Goal: Information Seeking & Learning: Compare options

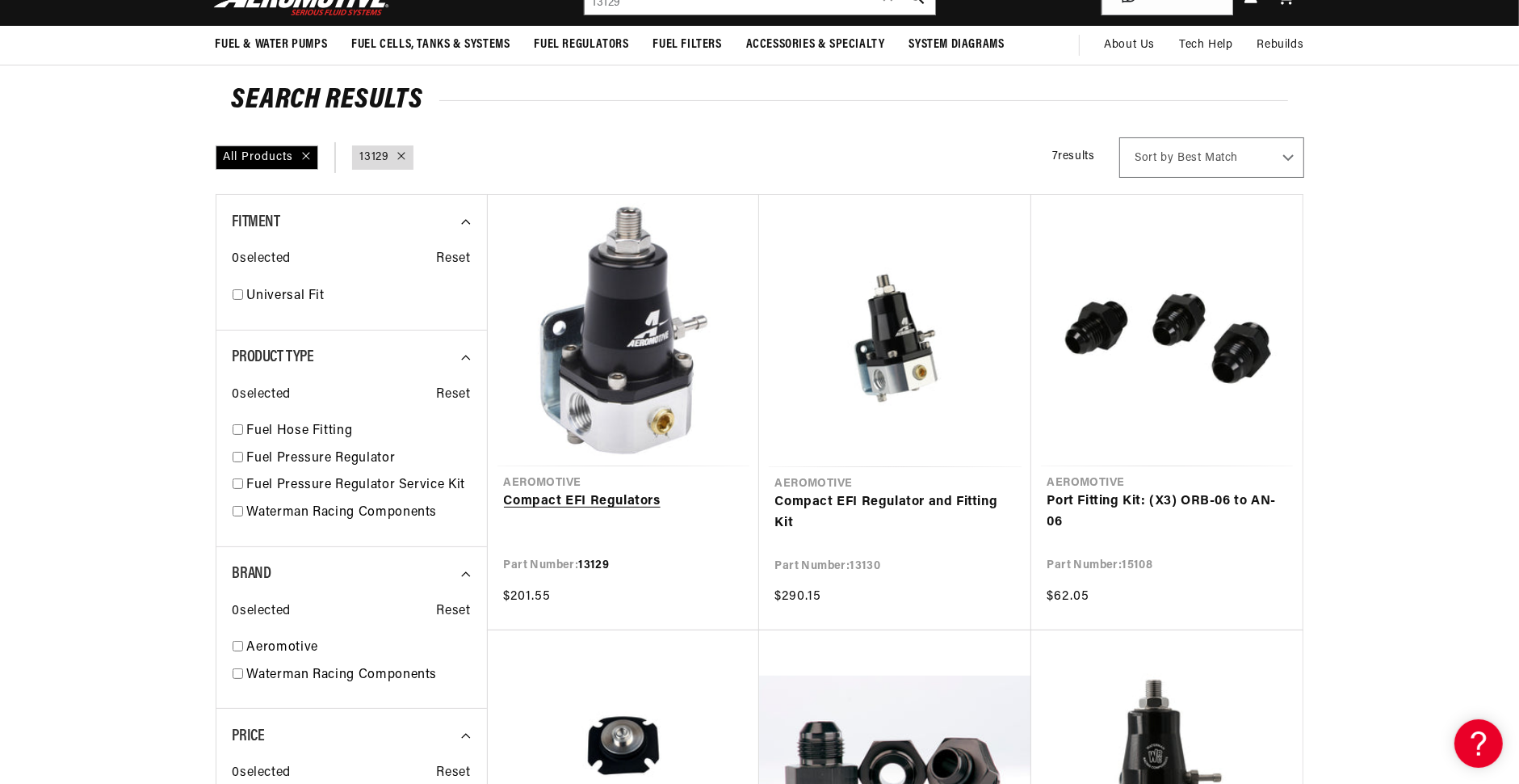
scroll to position [0, 2049]
click at [931, 498] on link "Compact EFI Regulator and Fitting Kit" at bounding box center [895, 512] width 239 height 42
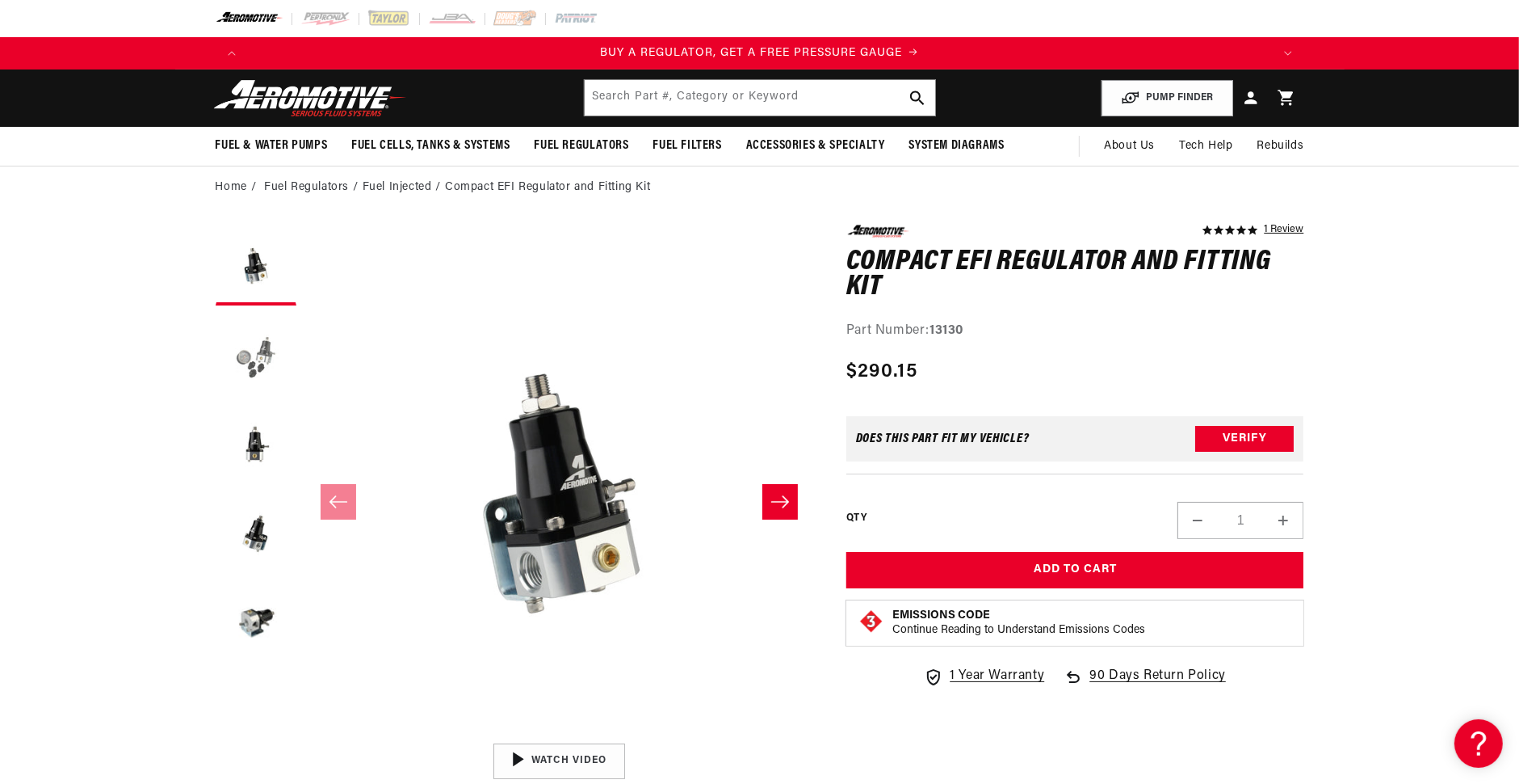
click at [248, 356] on button "Load image 2 in gallery view" at bounding box center [255, 353] width 80 height 80
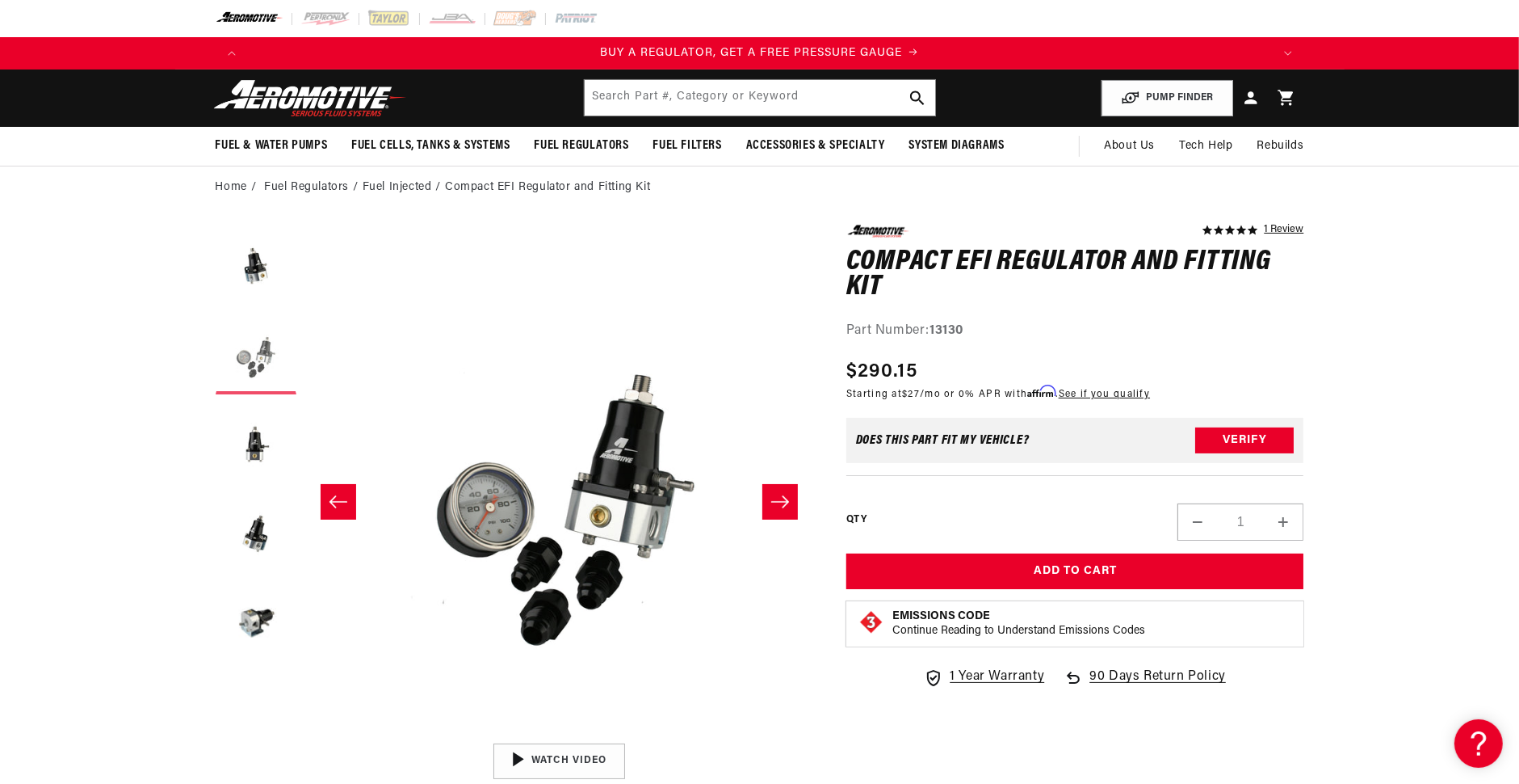
scroll to position [0, 509]
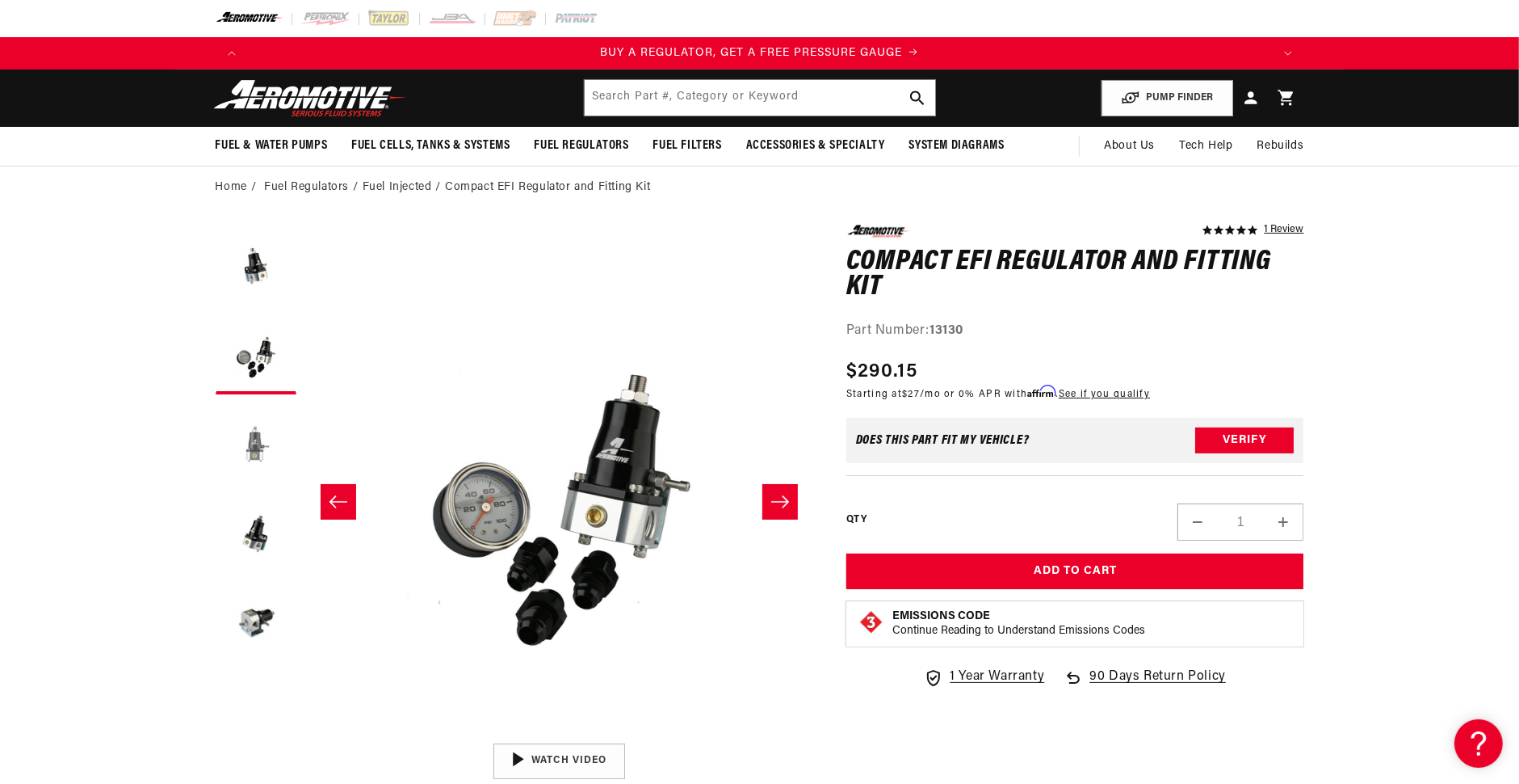
click at [255, 443] on button "Load image 3 in gallery view" at bounding box center [255, 442] width 80 height 80
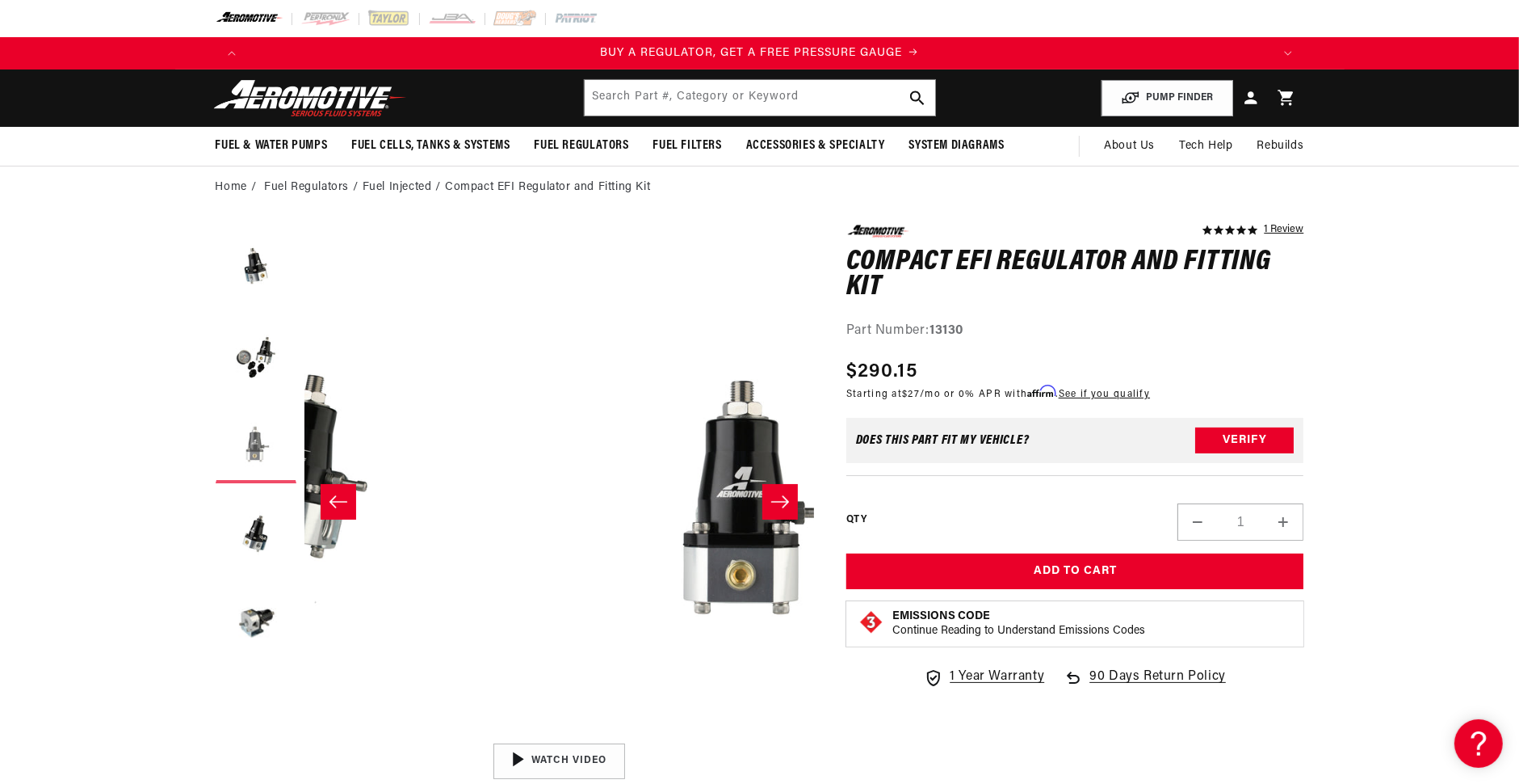
scroll to position [0, 1020]
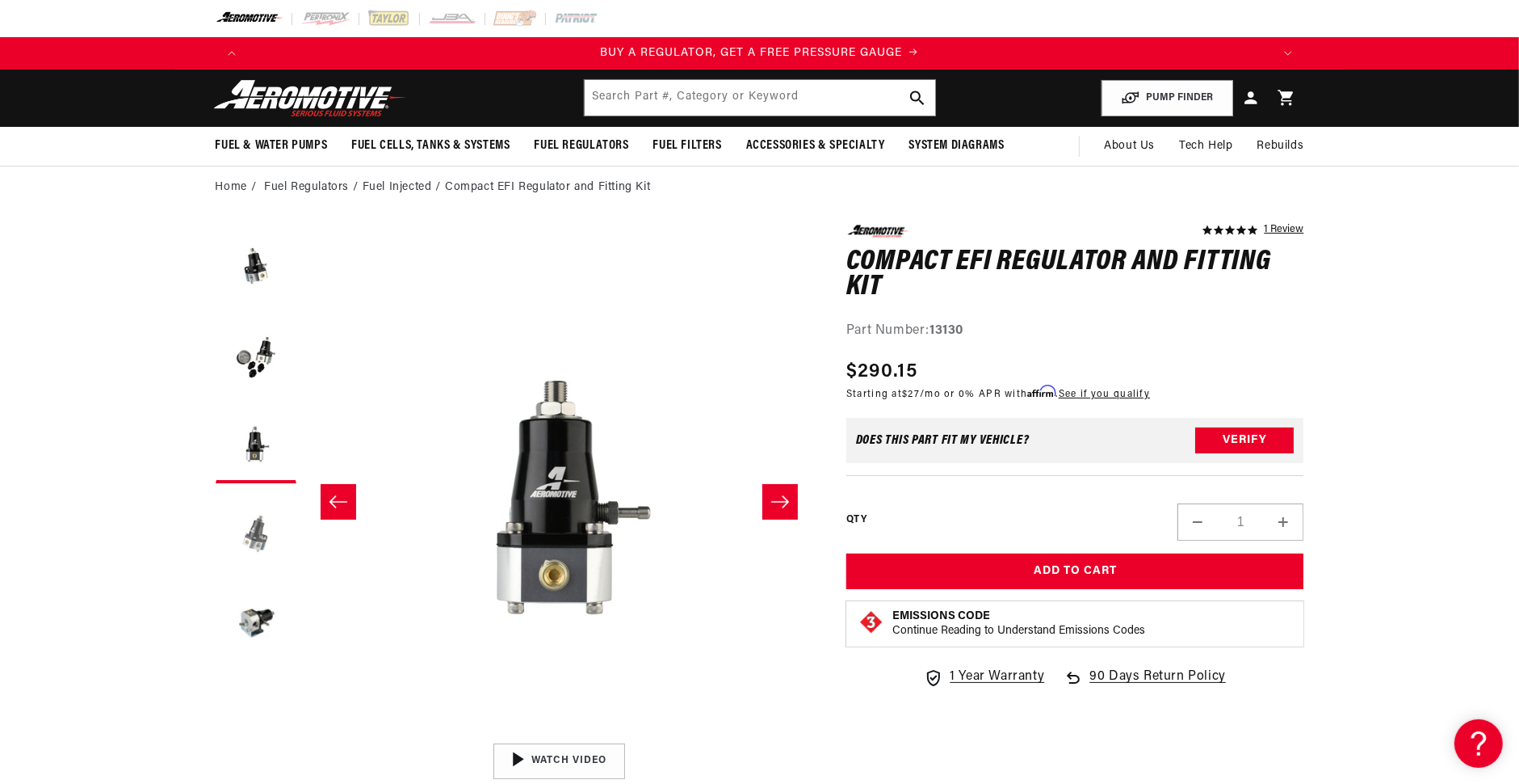
click at [259, 534] on button "Load image 4 in gallery view" at bounding box center [255, 531] width 80 height 80
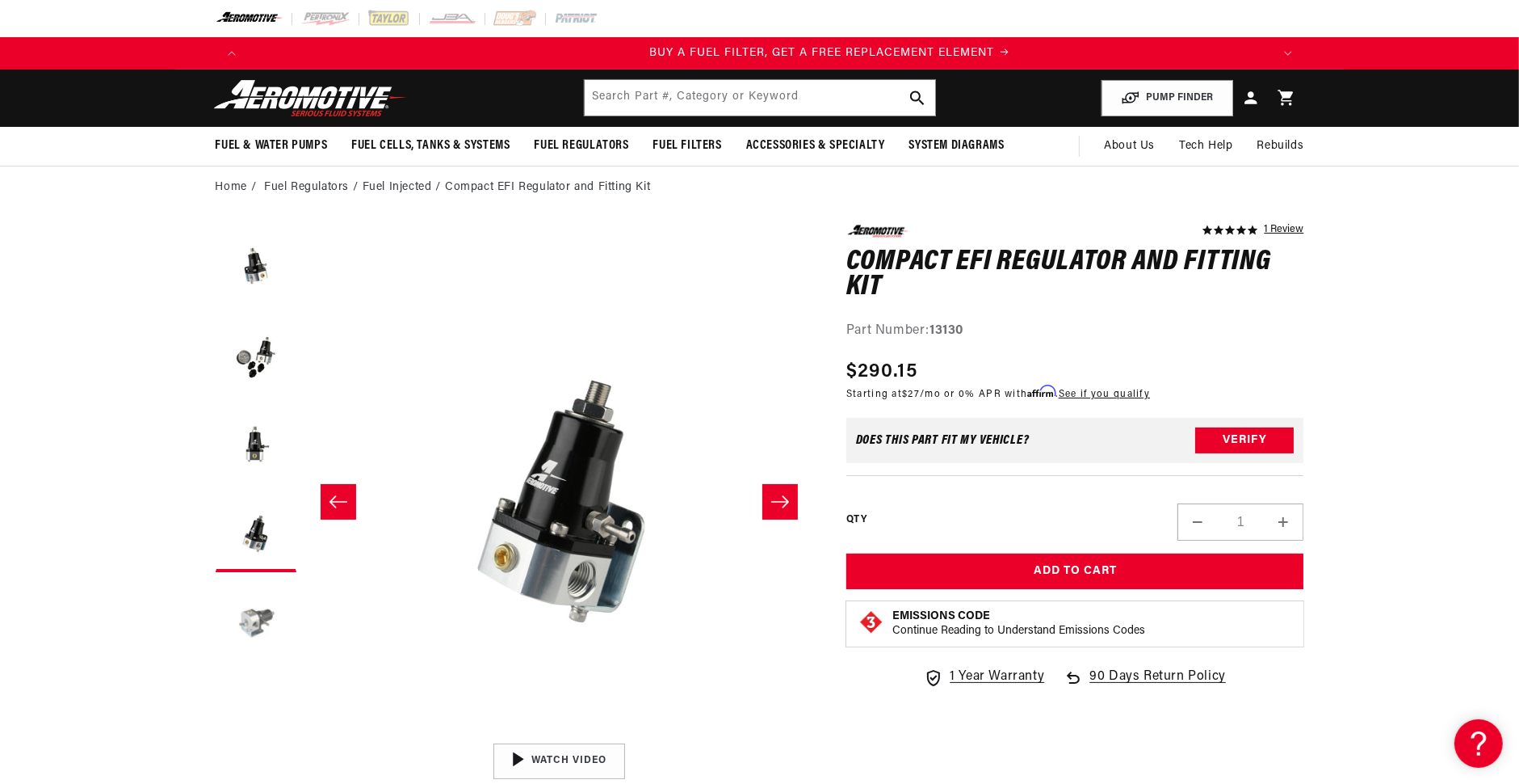
scroll to position [0, 1023]
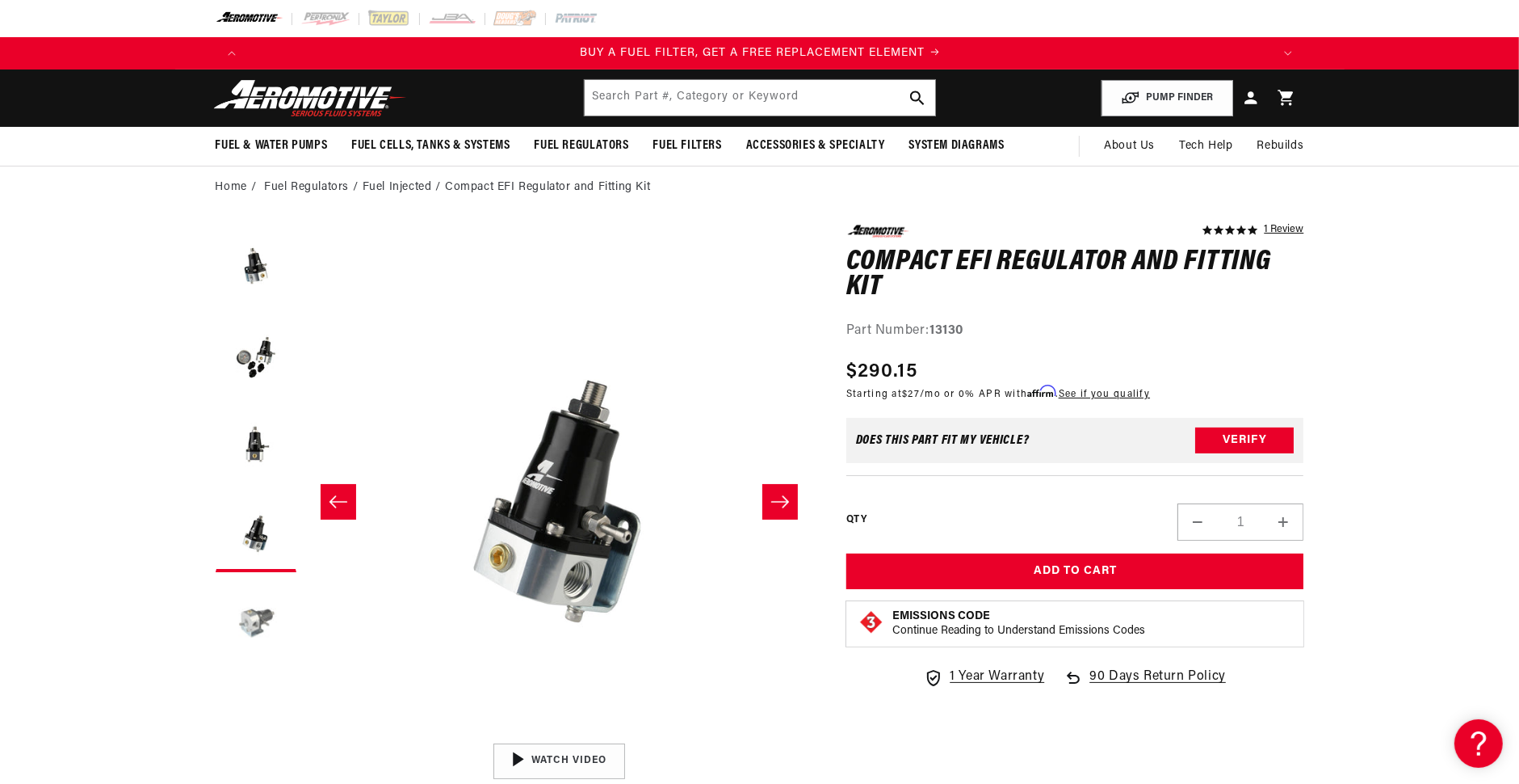
click at [249, 617] on button "Load image 5 in gallery view" at bounding box center [255, 619] width 80 height 80
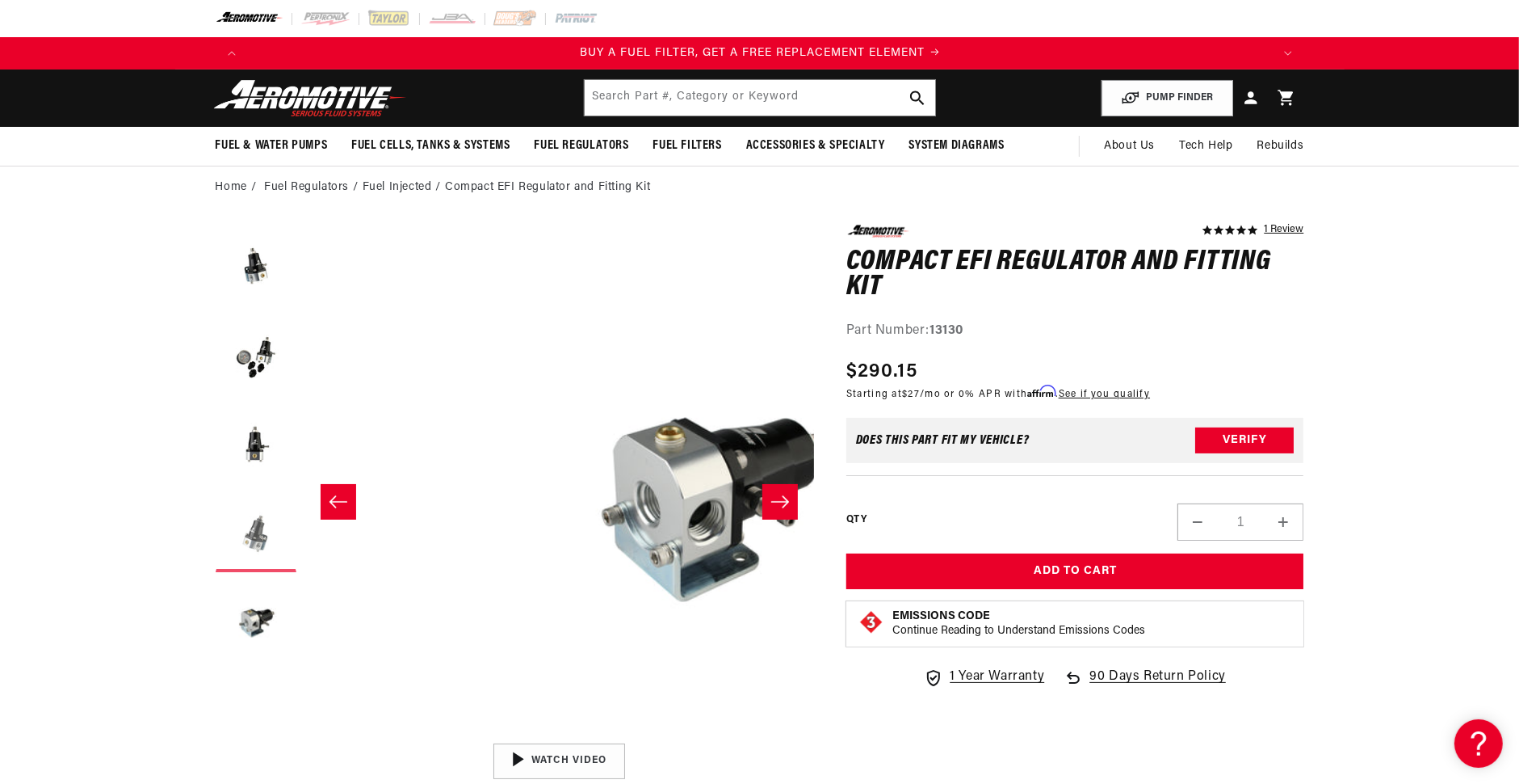
scroll to position [0, 2040]
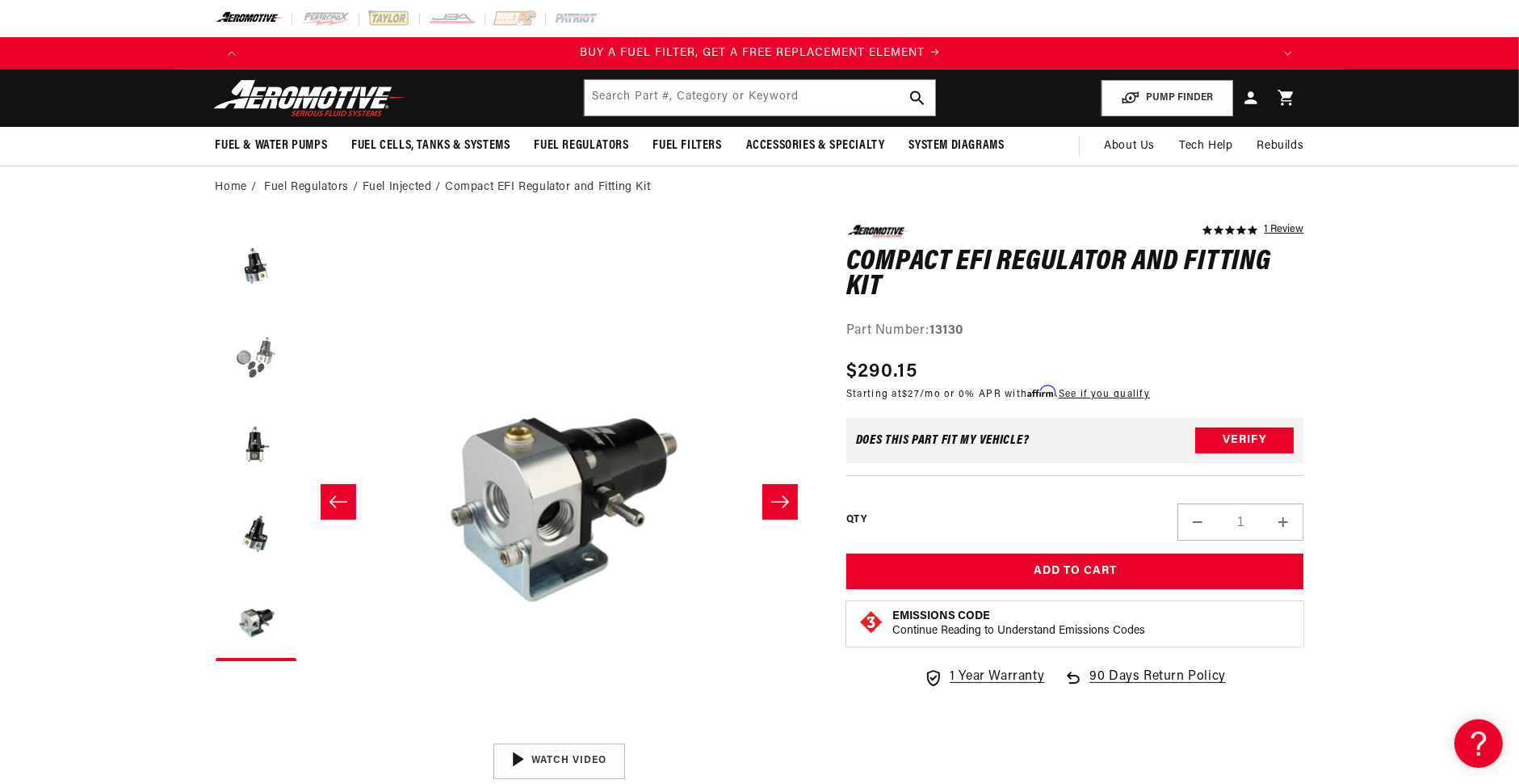
click at [263, 355] on button "Load image 2 in gallery view" at bounding box center [255, 353] width 80 height 80
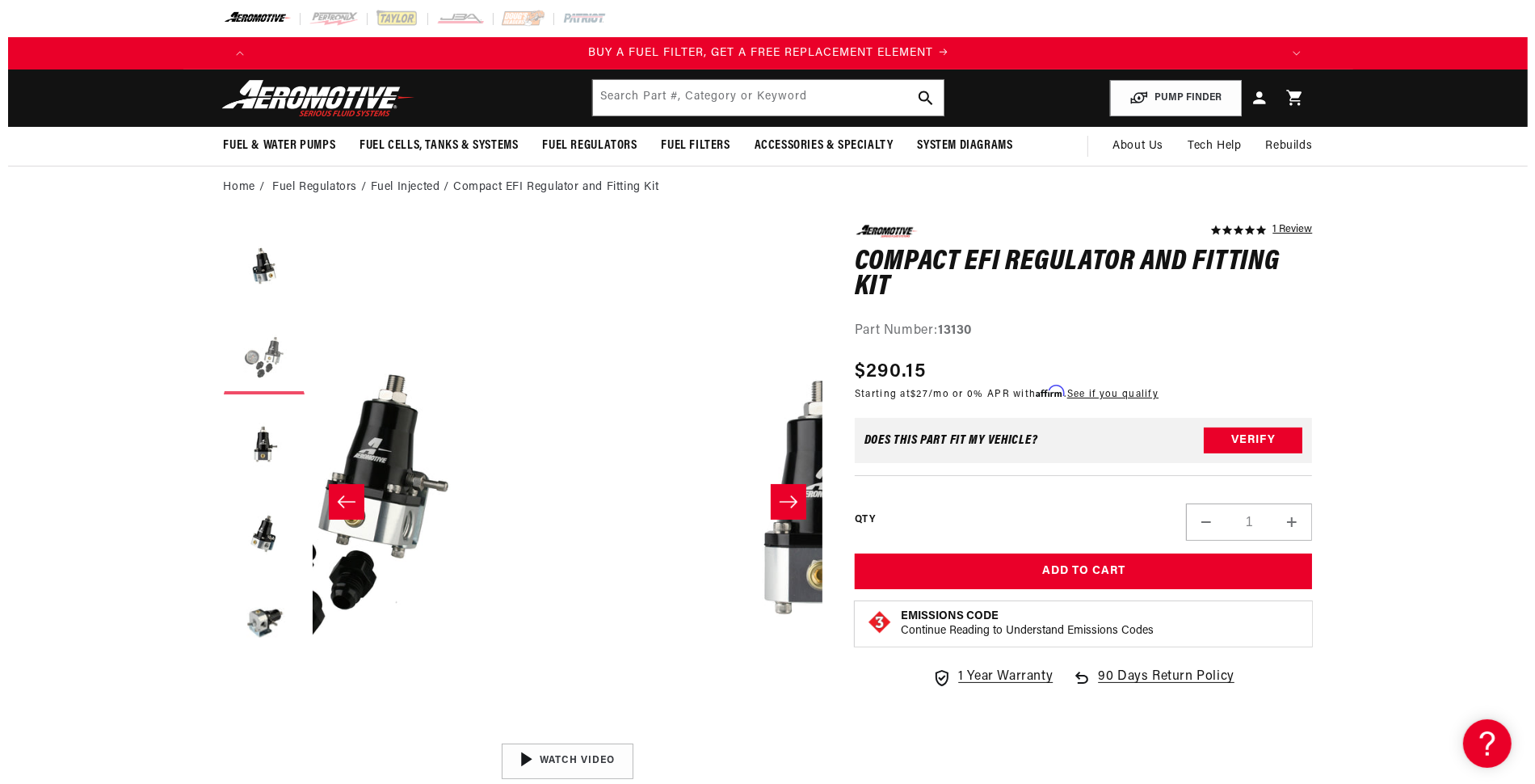
scroll to position [0, 510]
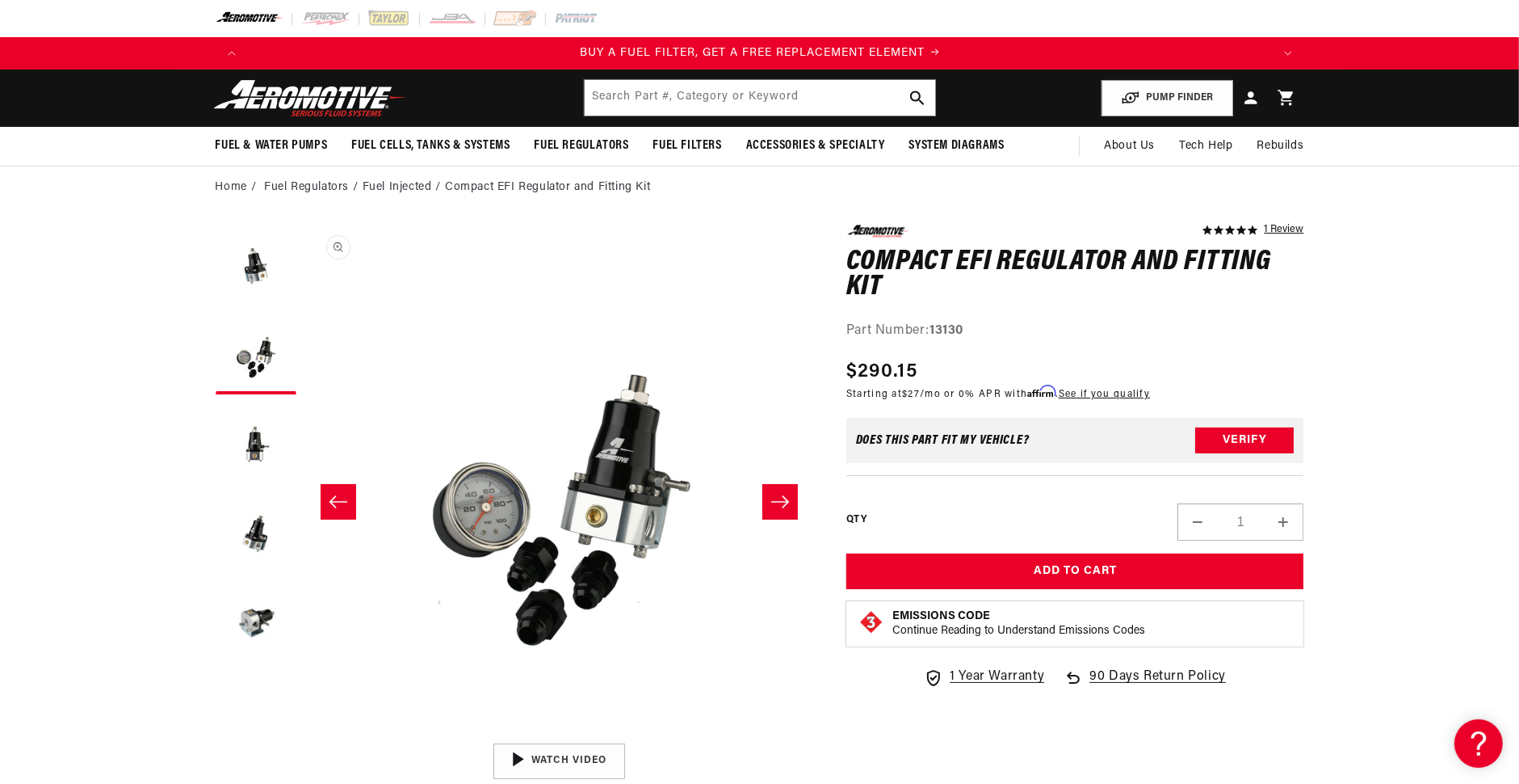
click at [304, 735] on button "Open media 2 in modal" at bounding box center [304, 735] width 0 height 0
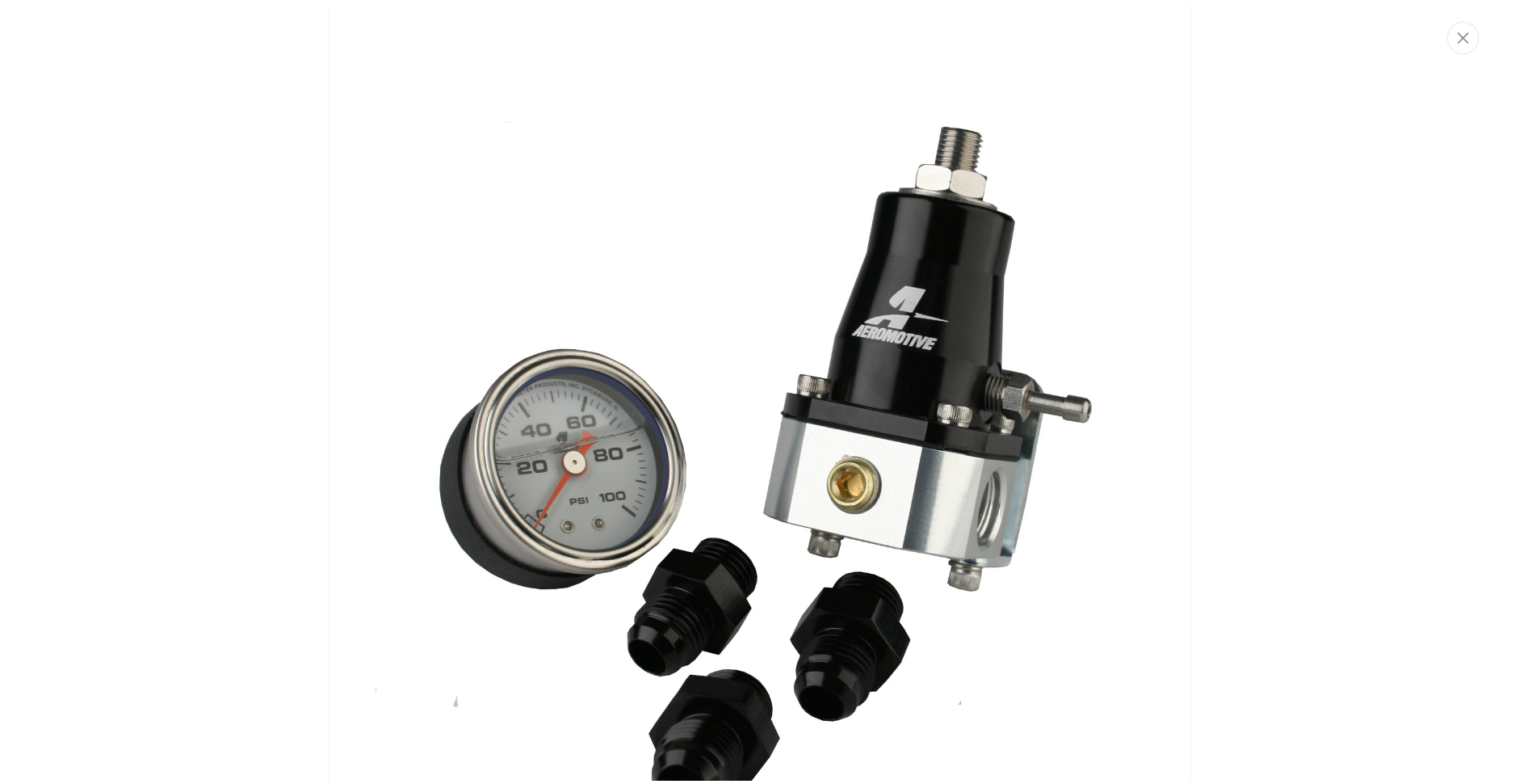
scroll to position [0, 3072]
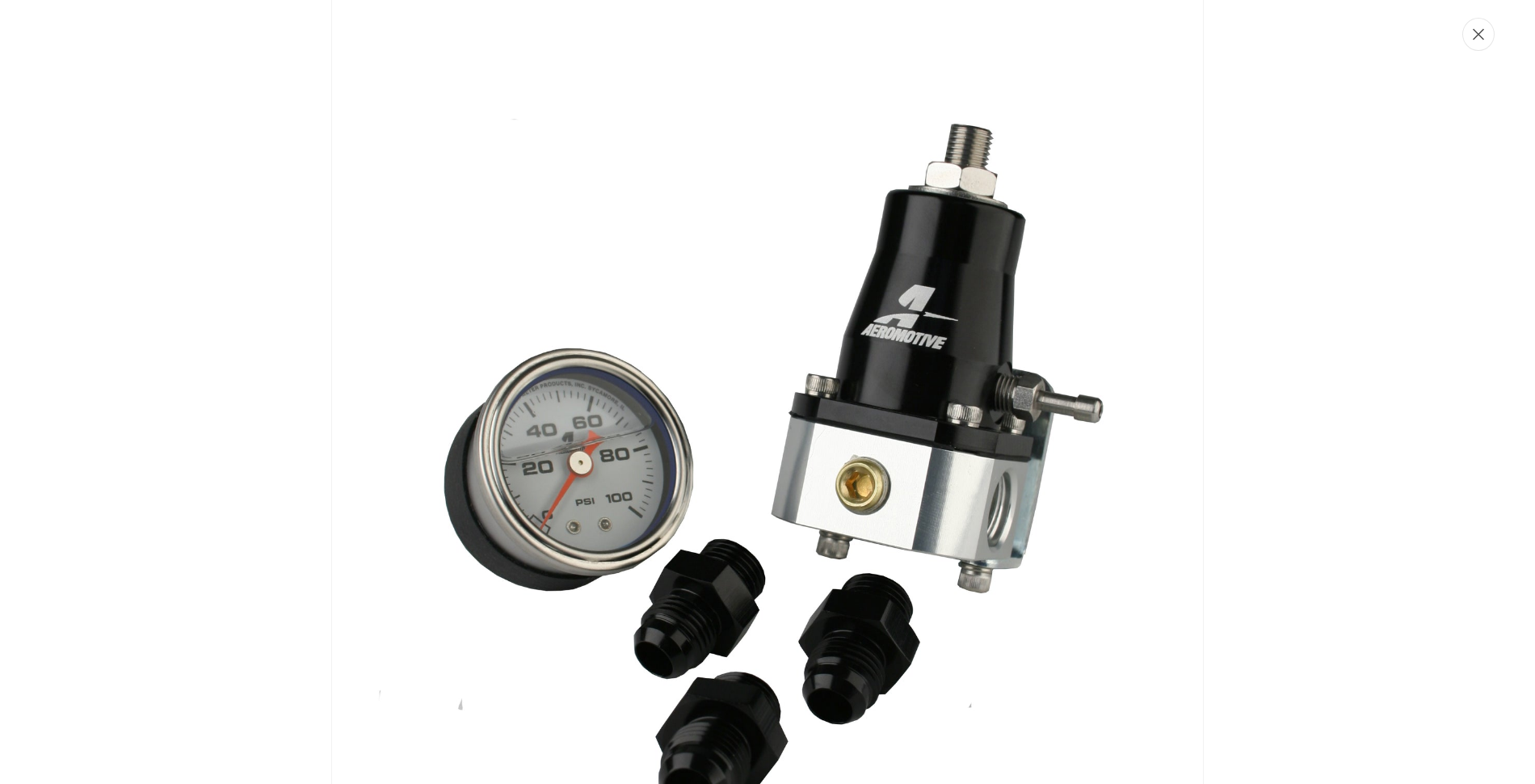
click at [1481, 33] on icon "Close" at bounding box center [1479, 34] width 11 height 12
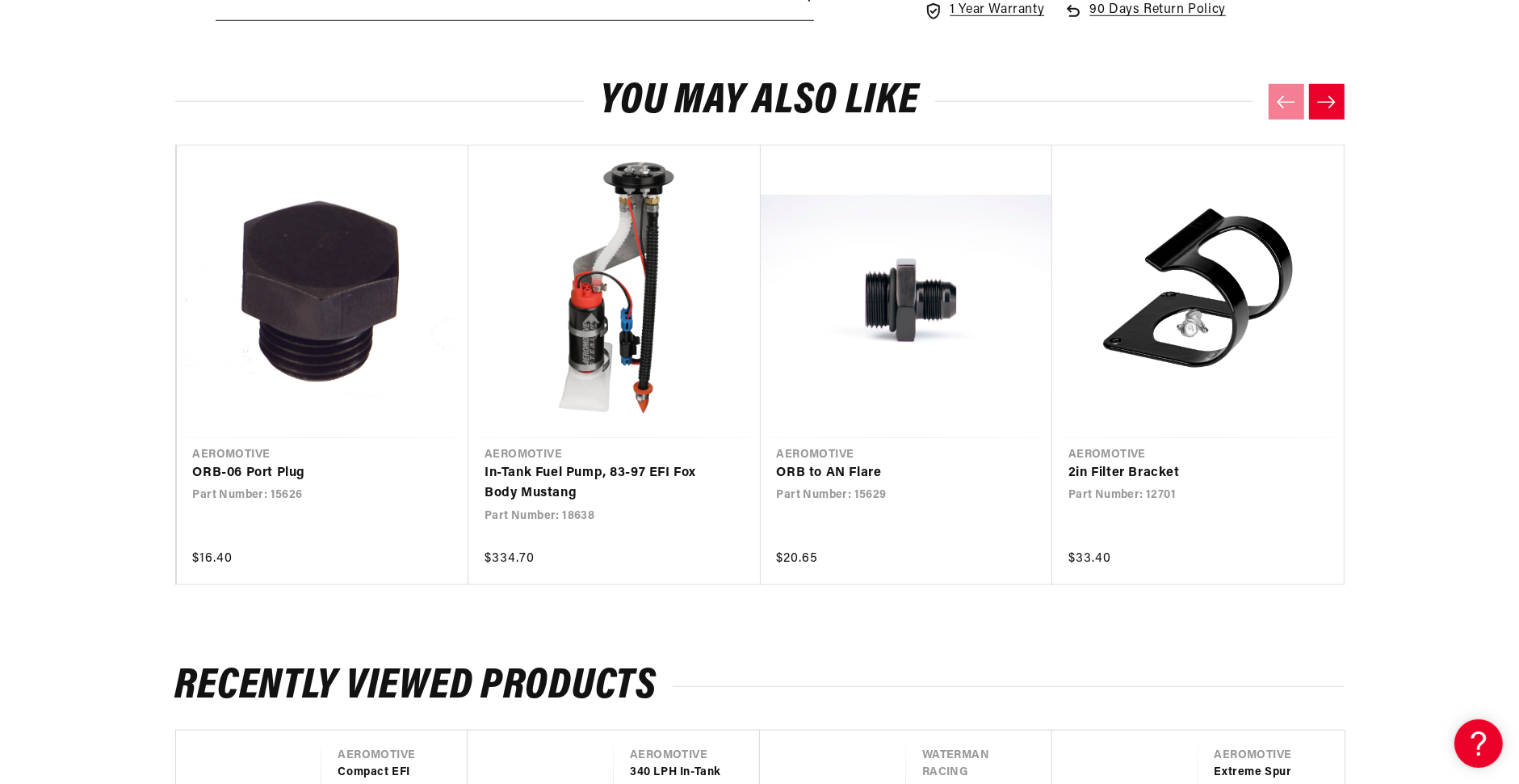
scroll to position [0, 0]
click at [1212, 463] on link "2in Filter Bracket" at bounding box center [1191, 473] width 244 height 21
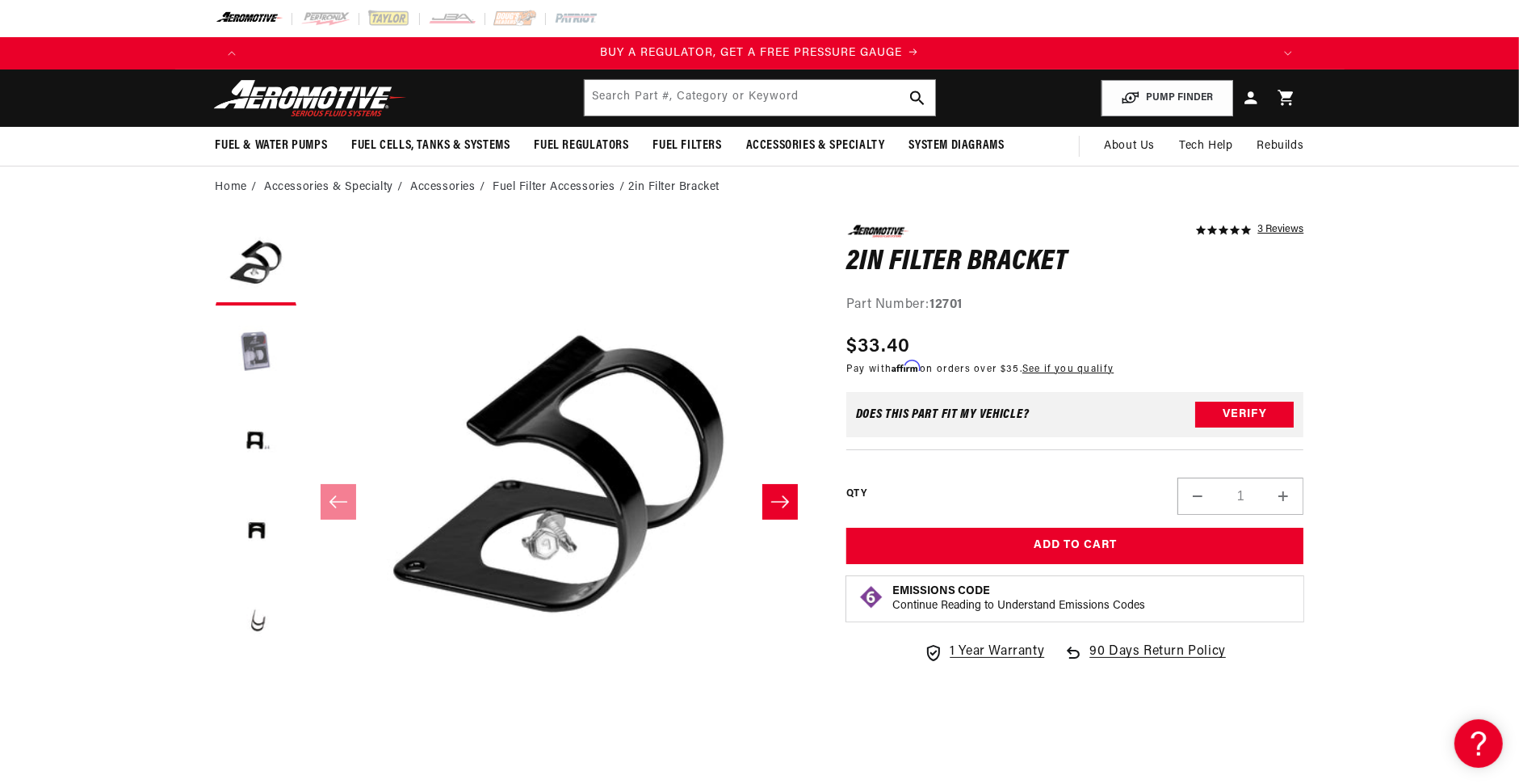
click at [249, 364] on button "Load image 2 in gallery view" at bounding box center [255, 353] width 80 height 80
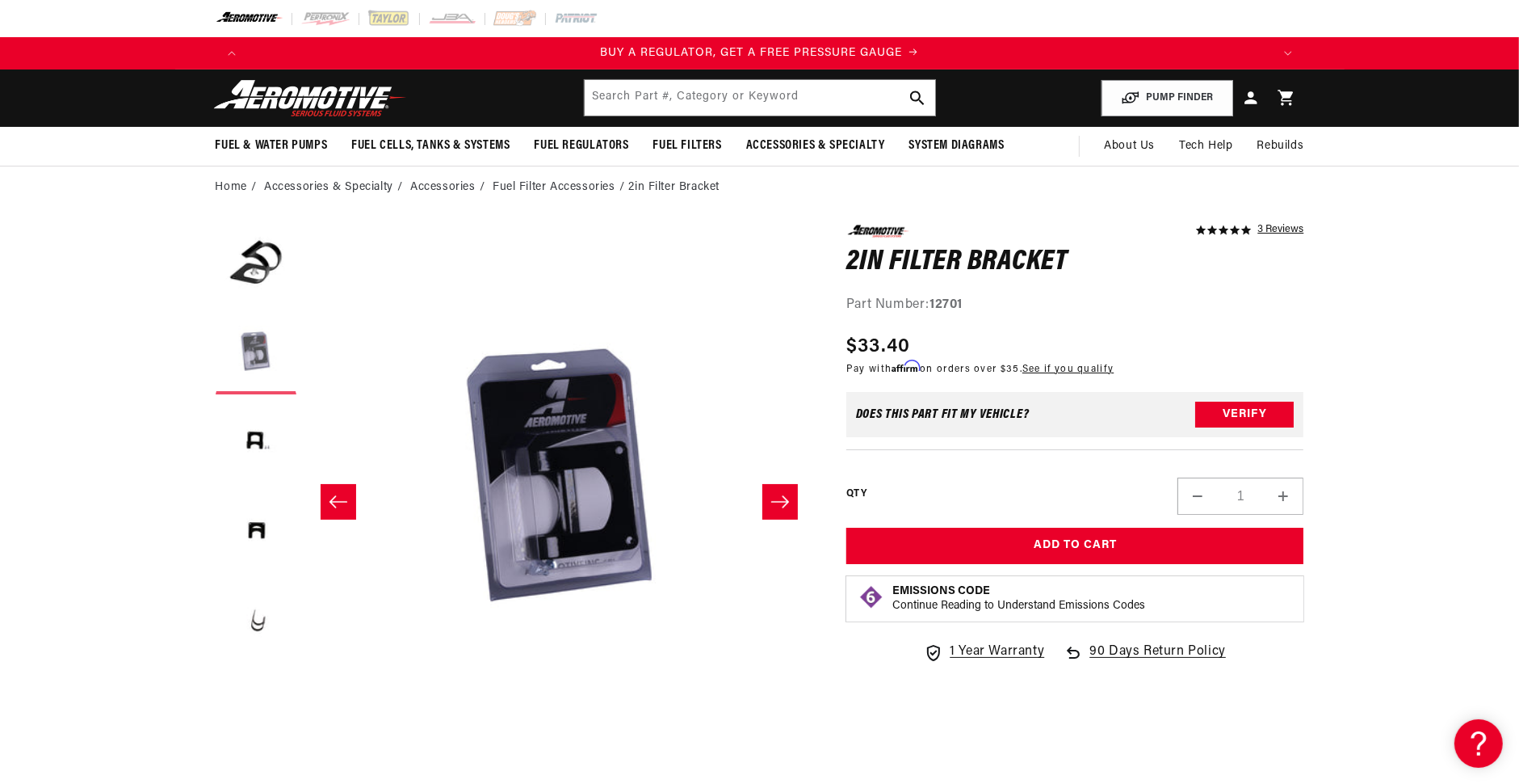
scroll to position [0, 509]
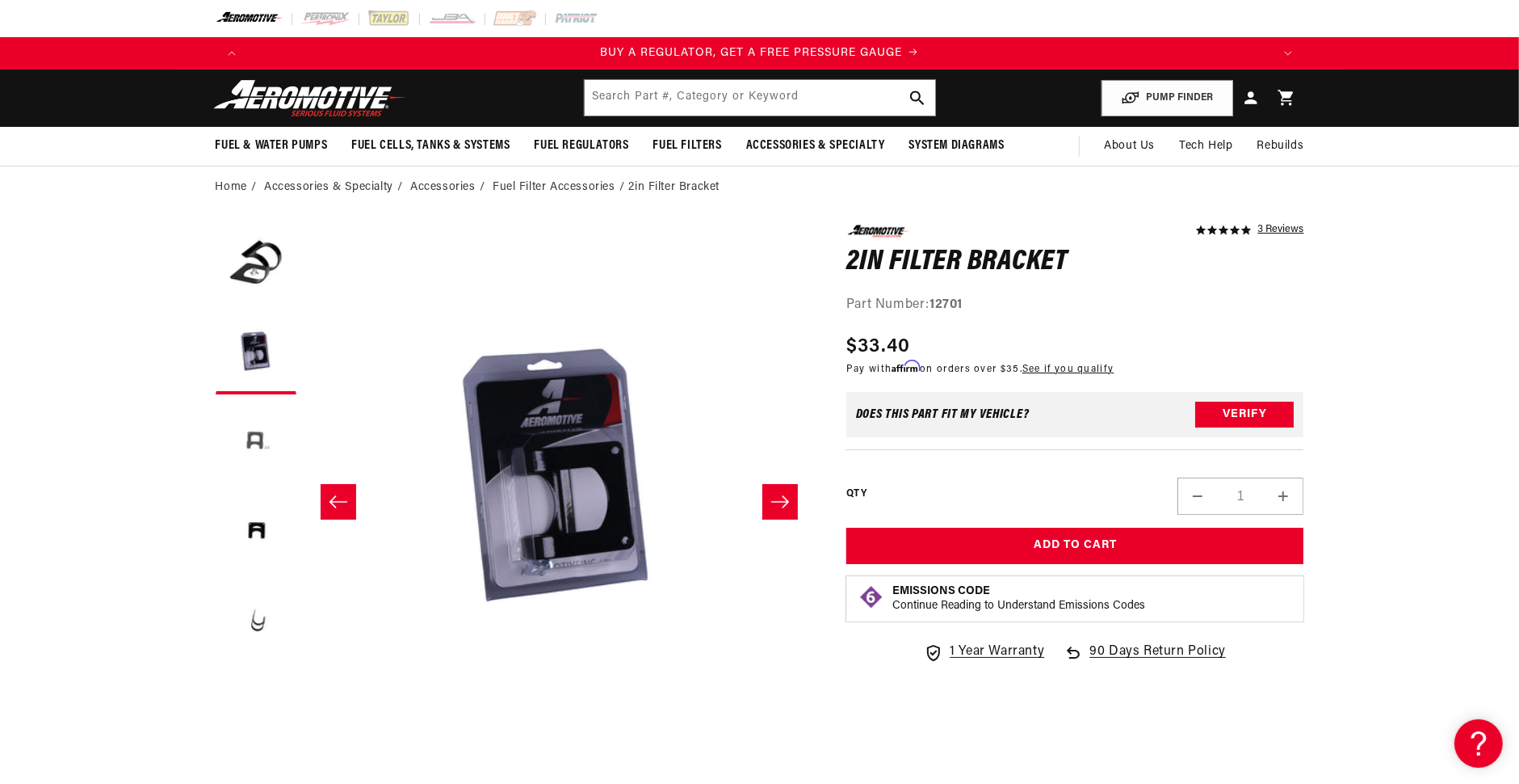
click at [255, 441] on button "Load image 3 in gallery view" at bounding box center [255, 442] width 80 height 80
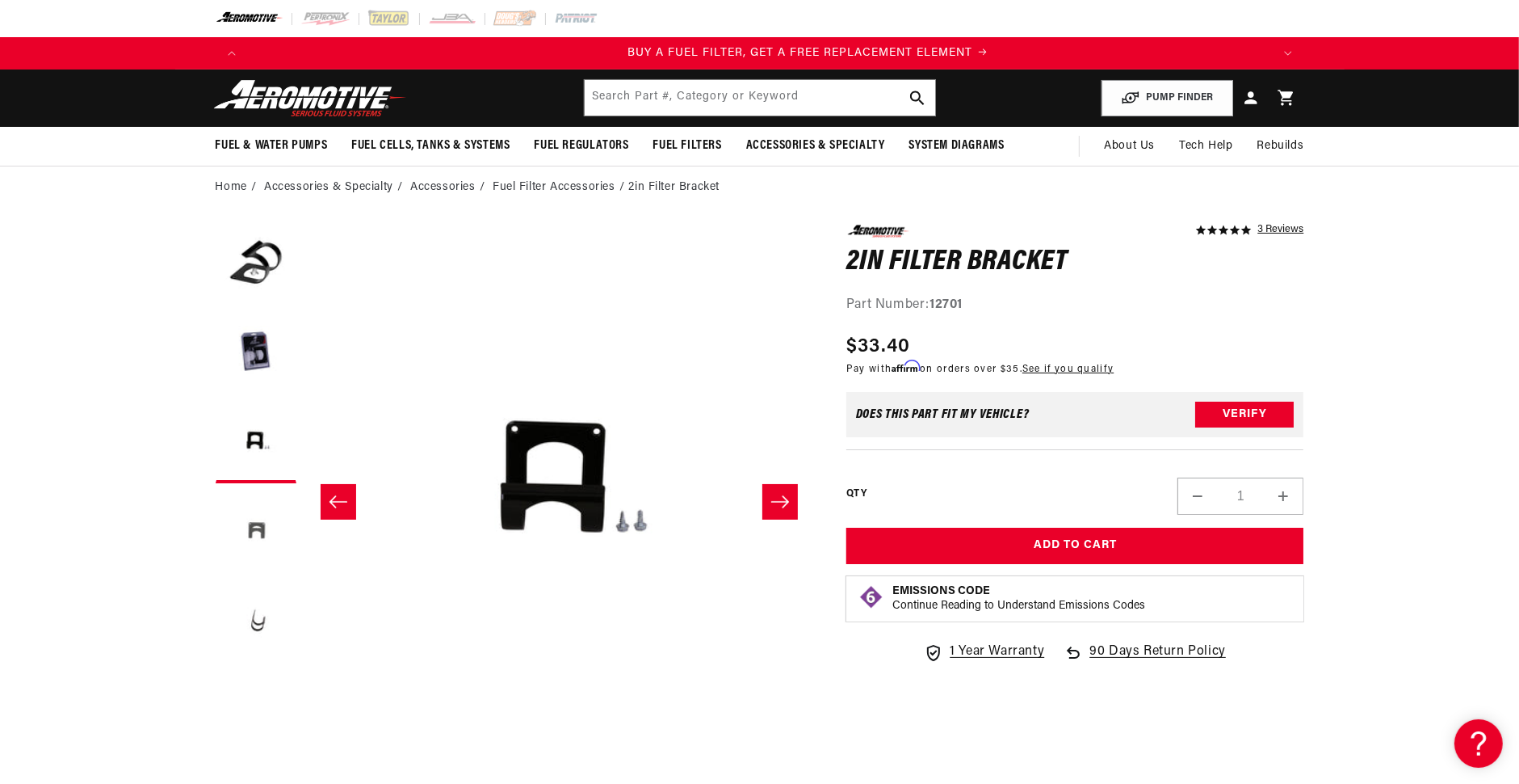
scroll to position [0, 1023]
click at [255, 530] on button "Load image 4 in gallery view" at bounding box center [255, 531] width 80 height 80
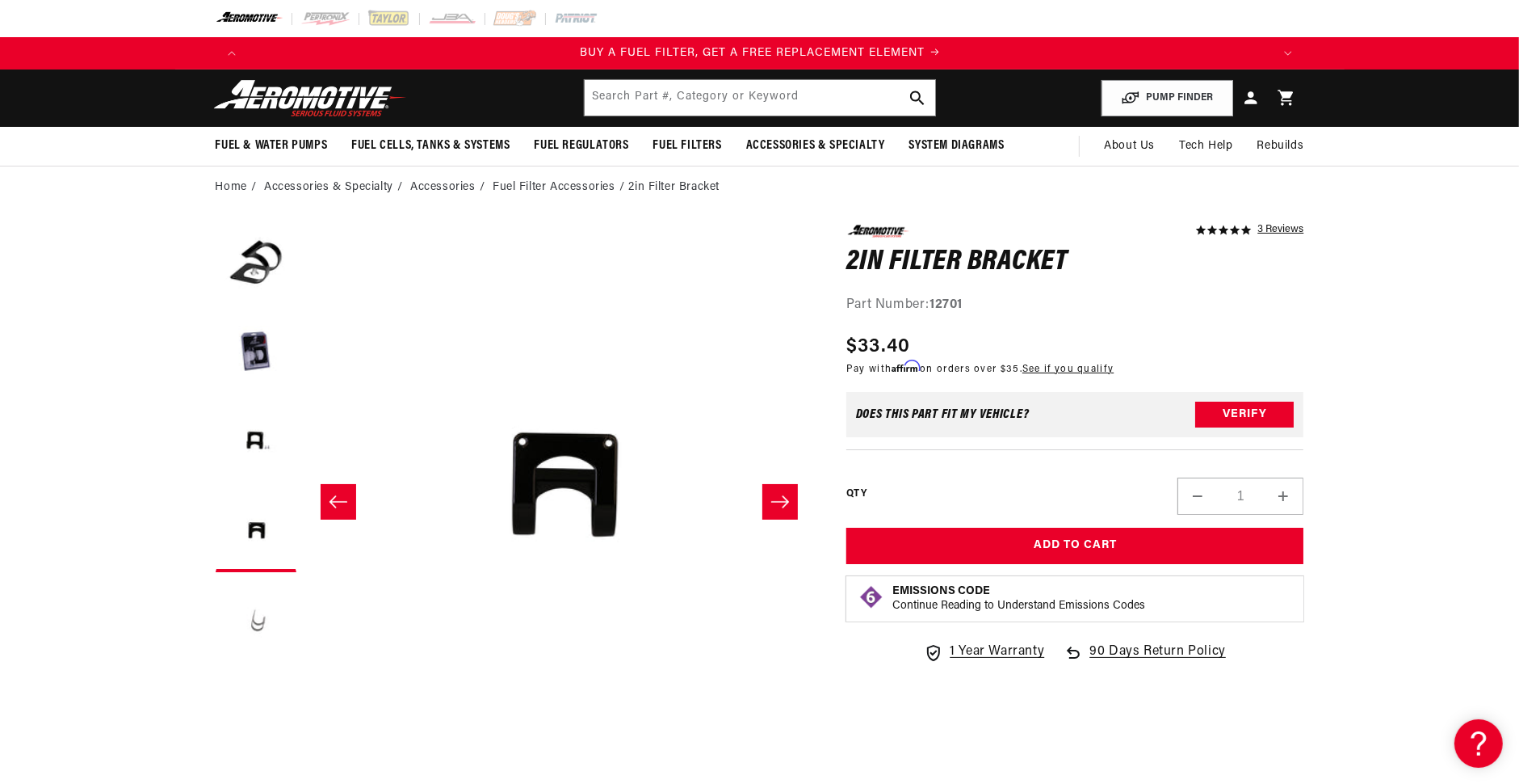
click at [251, 631] on button "Load image 5 in gallery view" at bounding box center [255, 619] width 80 height 80
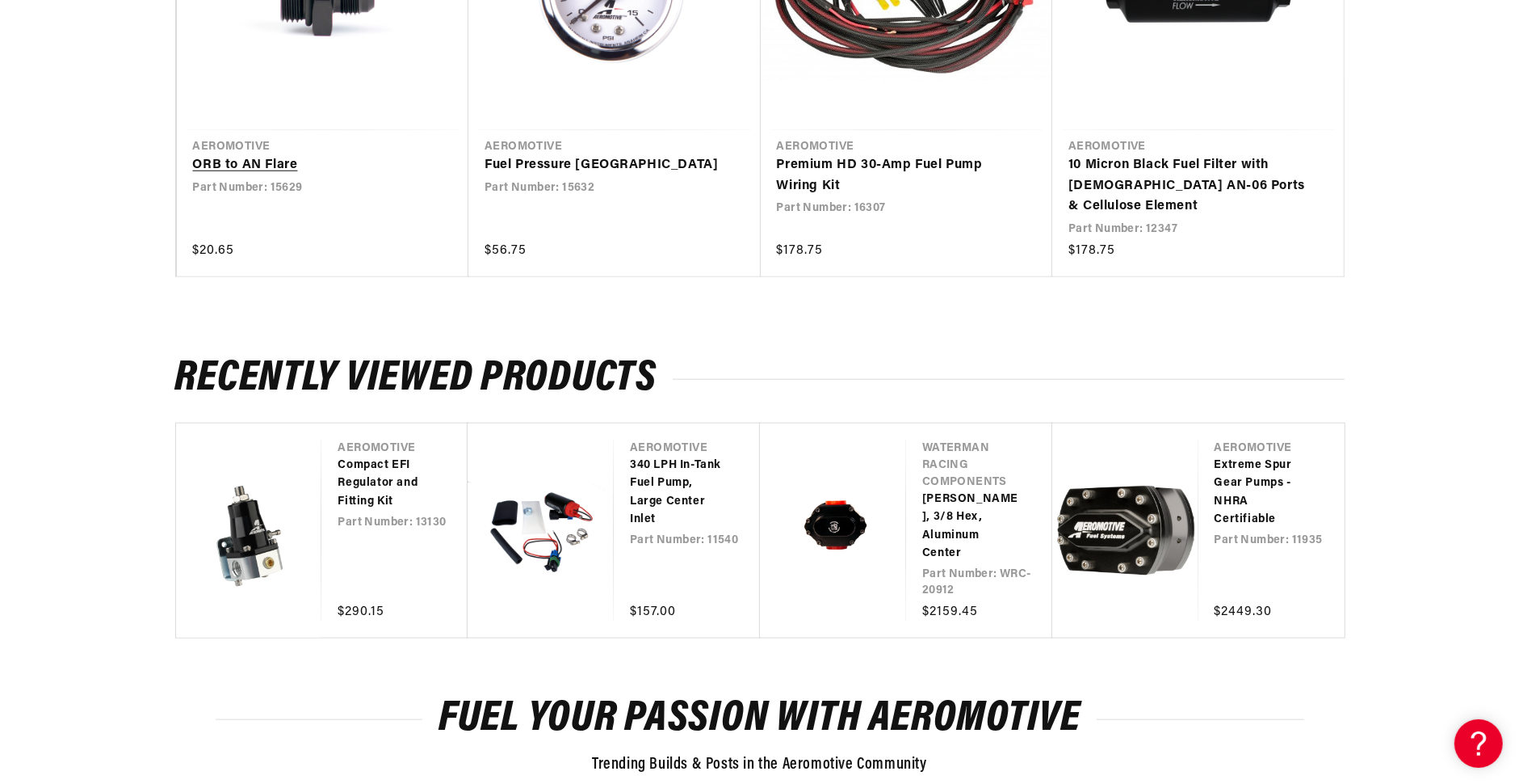
scroll to position [0, 0]
click at [948, 508] on link "[PERSON_NAME], 3/8 Hex, Aluminum Center" at bounding box center [972, 526] width 98 height 73
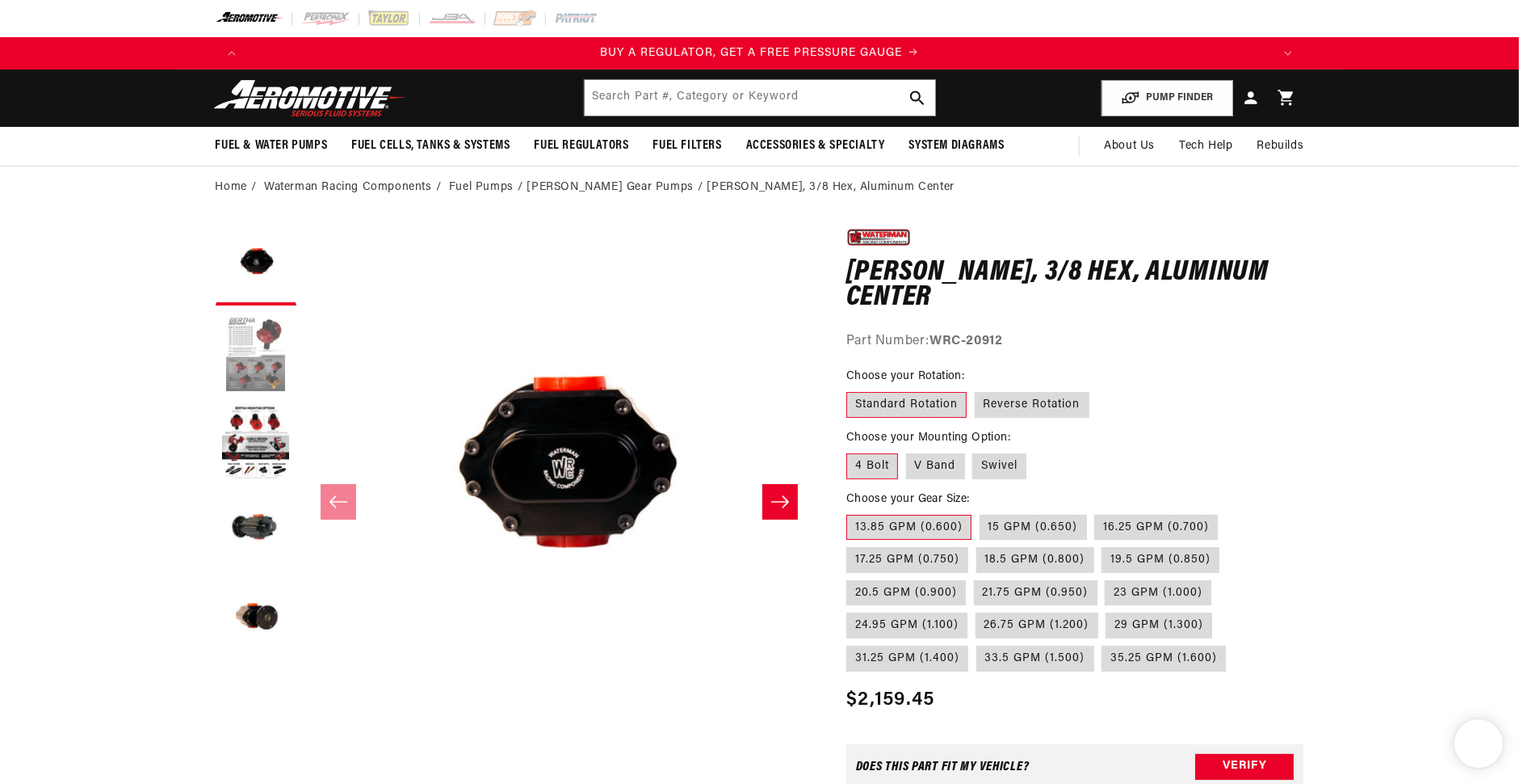
click at [259, 336] on button "Load image 2 in gallery view" at bounding box center [255, 353] width 80 height 80
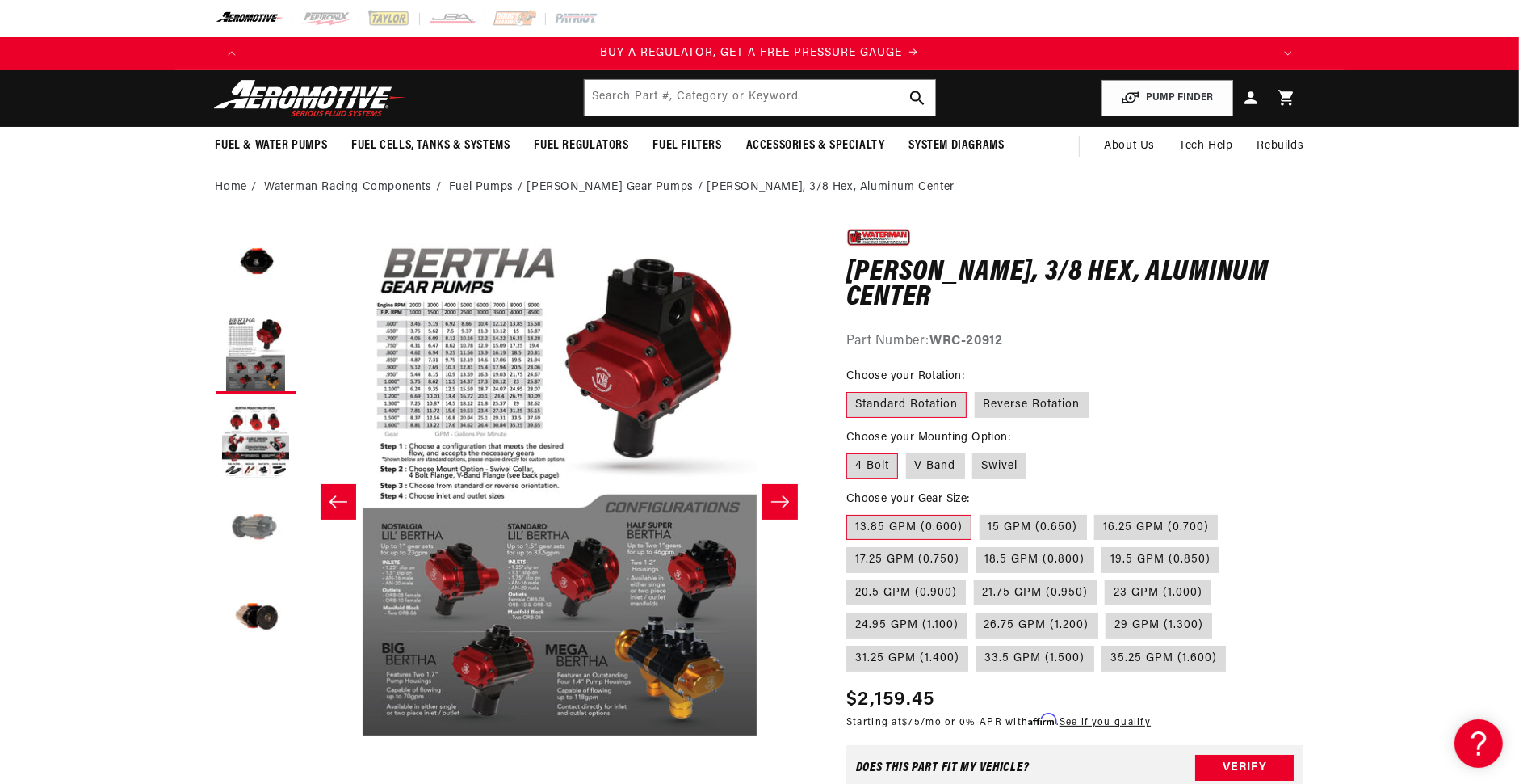
click at [272, 521] on button "Load image 4 in gallery view" at bounding box center [255, 531] width 80 height 80
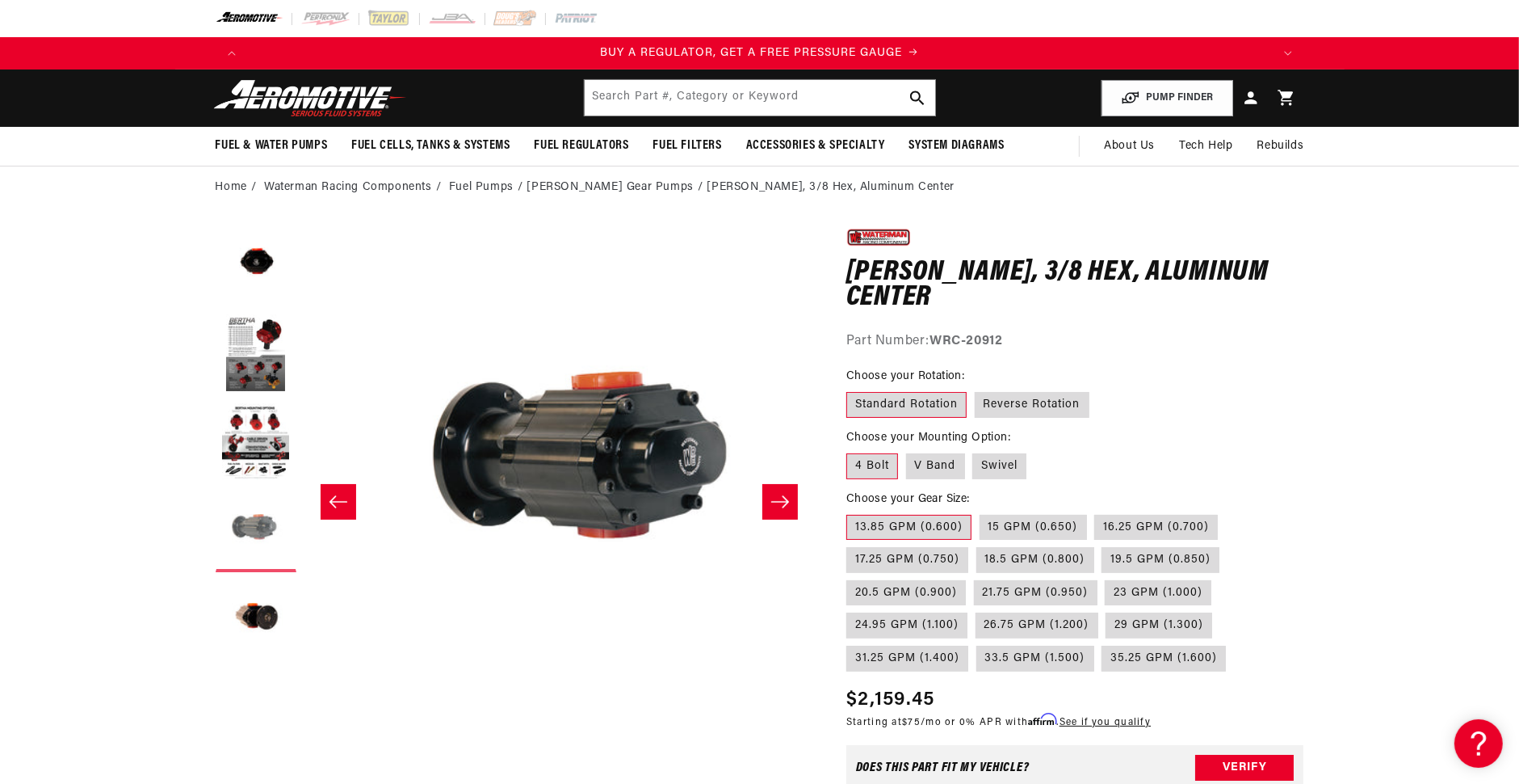
scroll to position [0, 1529]
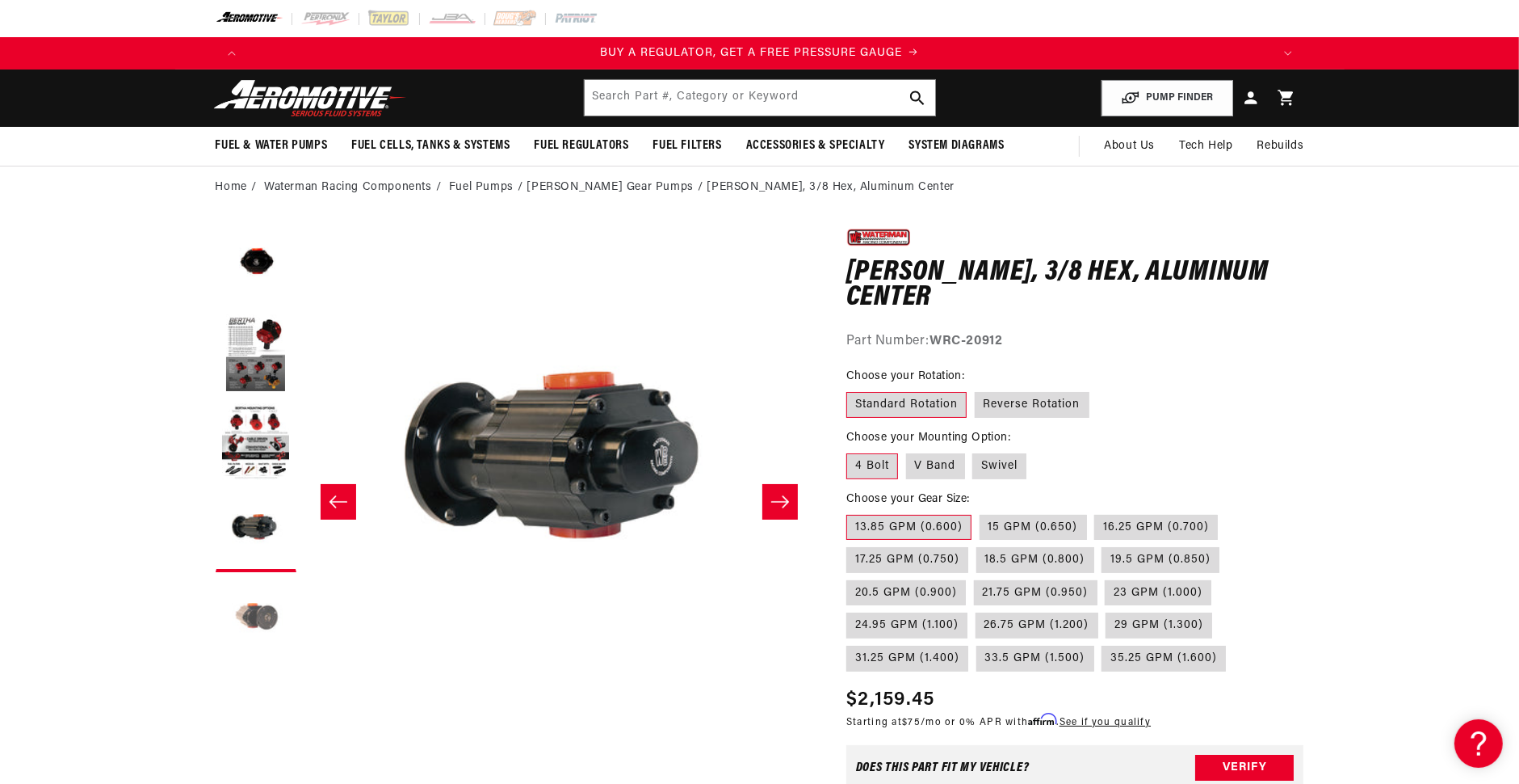
click at [267, 617] on button "Load image 5 in gallery view" at bounding box center [255, 619] width 80 height 80
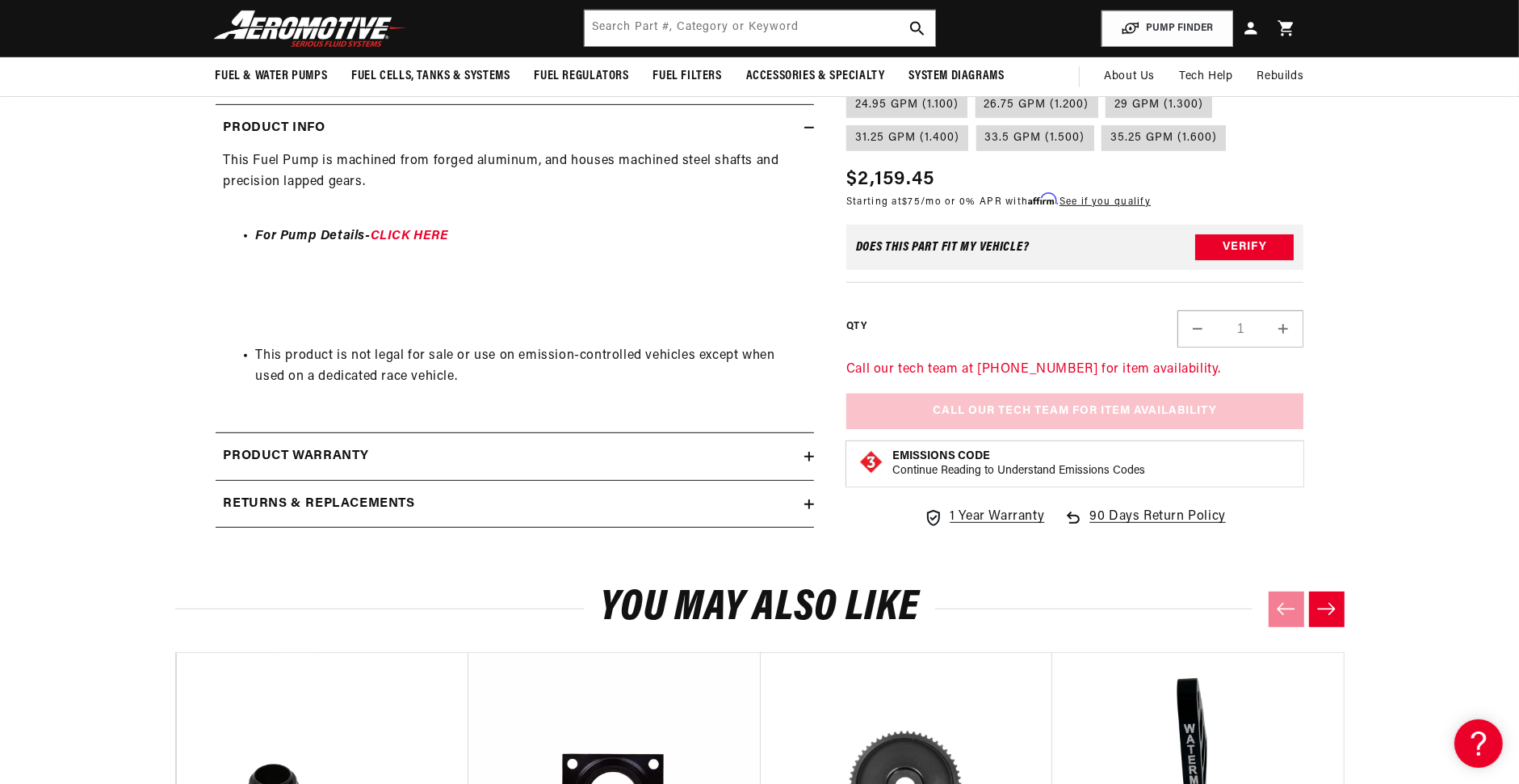
scroll to position [0, 3072]
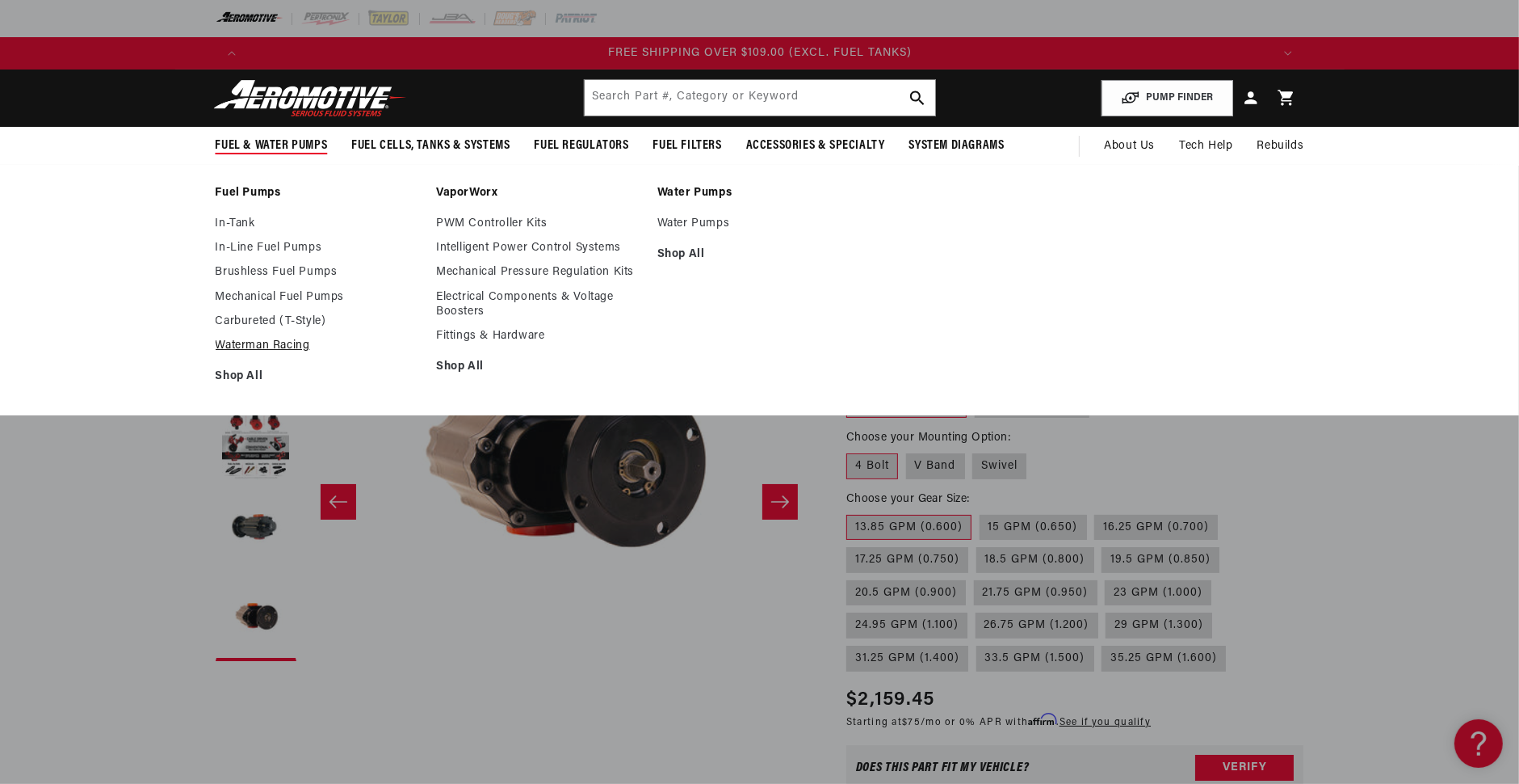
click at [280, 339] on link "Waterman Racing" at bounding box center [318, 346] width 205 height 15
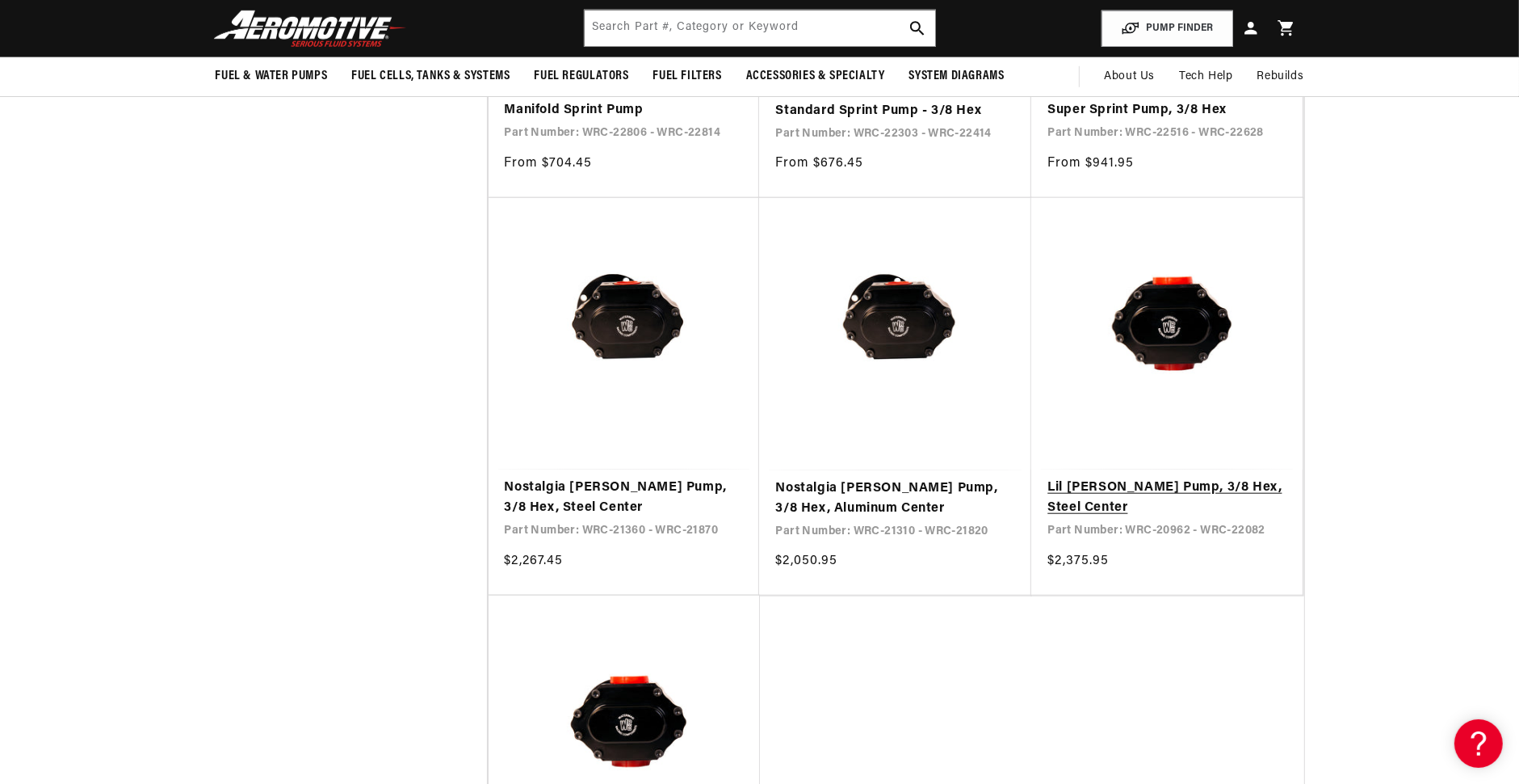
scroll to position [1414, 0]
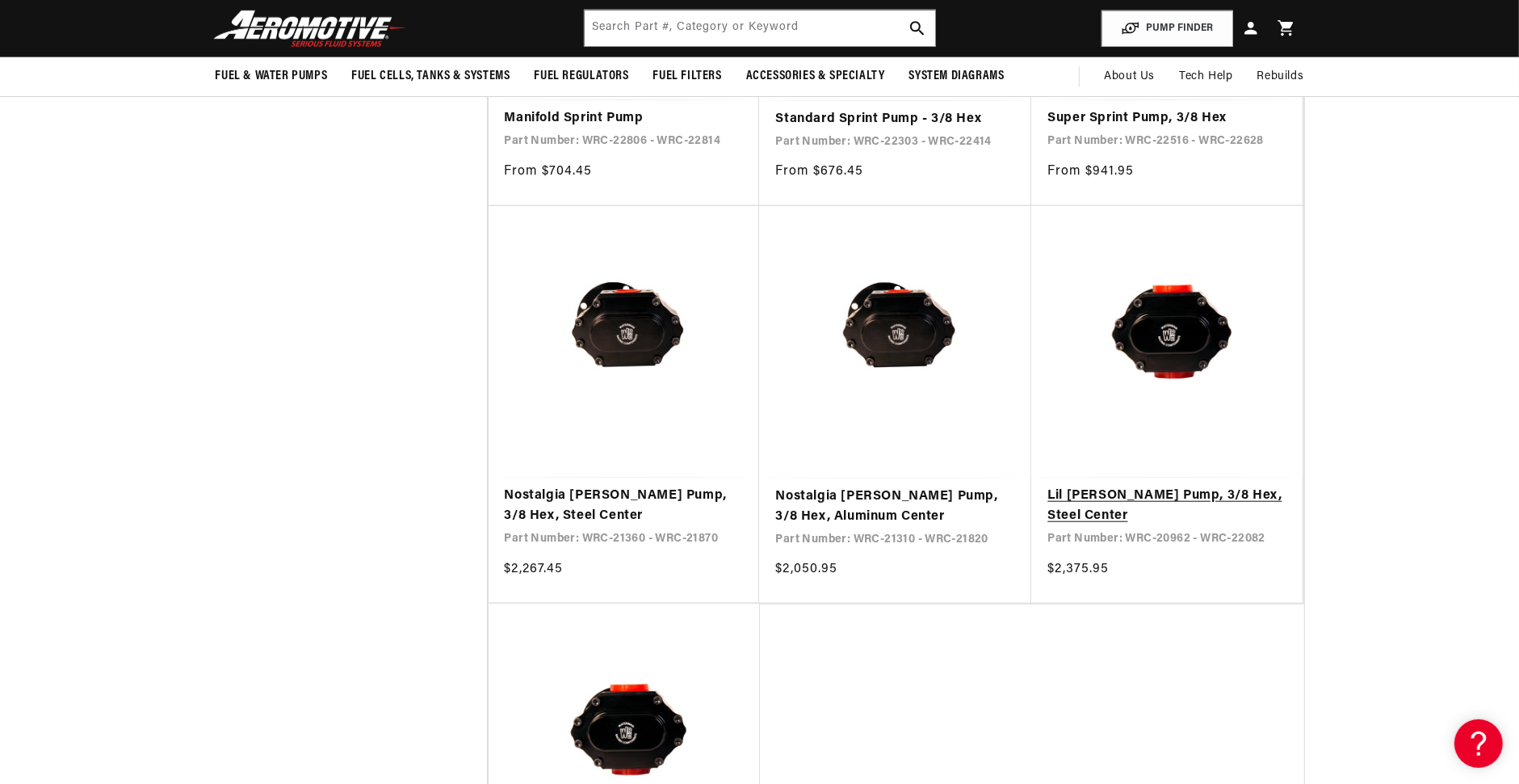
click at [1105, 485] on link "Lil Bertha Pump, 3/8 Hex, Steel Center" at bounding box center [1167, 506] width 239 height 42
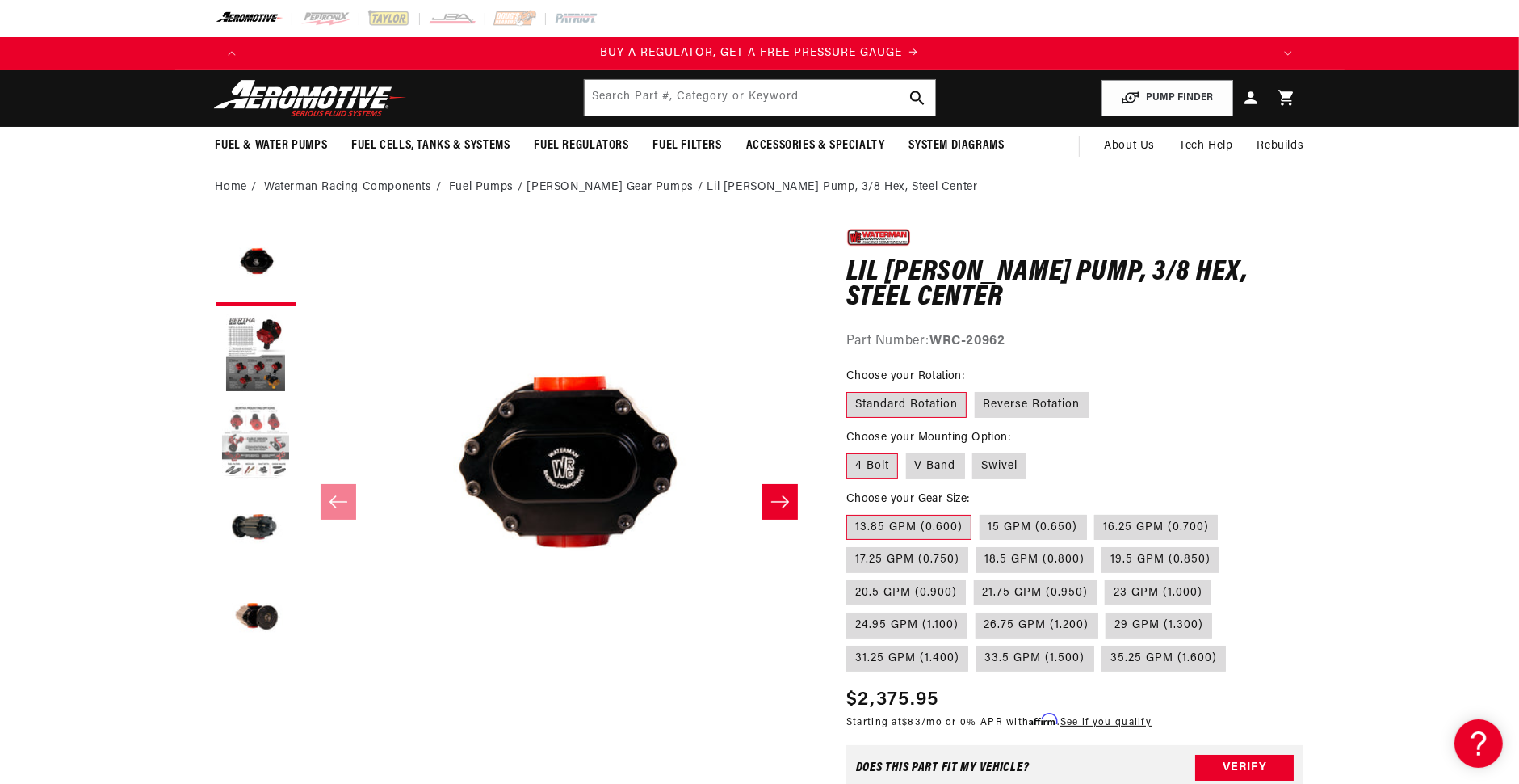
click at [260, 435] on button "Load image 3 in gallery view" at bounding box center [255, 442] width 80 height 80
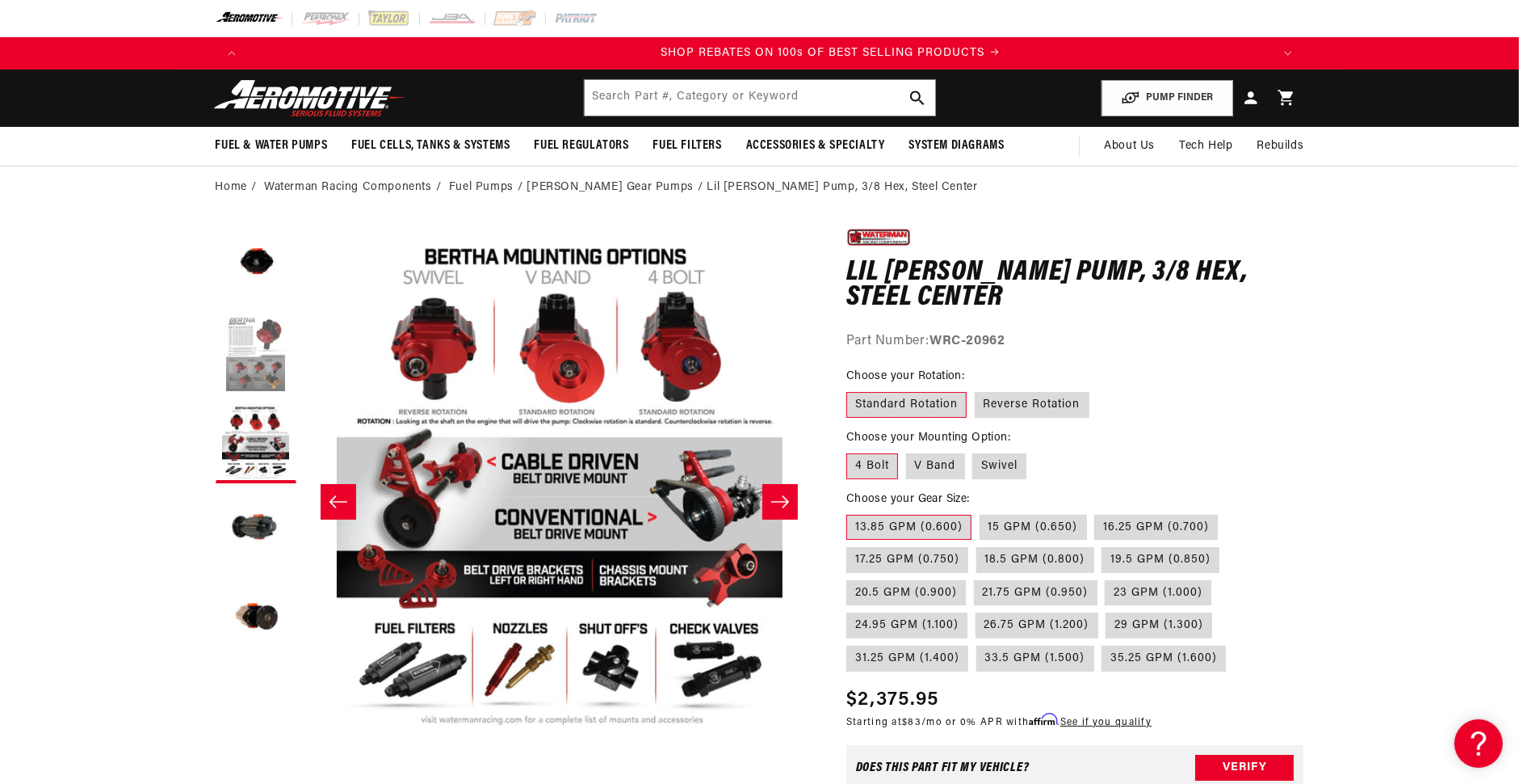
scroll to position [0, 2049]
click at [259, 438] on button "Load image 3 in gallery view" at bounding box center [255, 442] width 80 height 80
click at [248, 353] on button "Load image 2 in gallery view" at bounding box center [255, 353] width 80 height 80
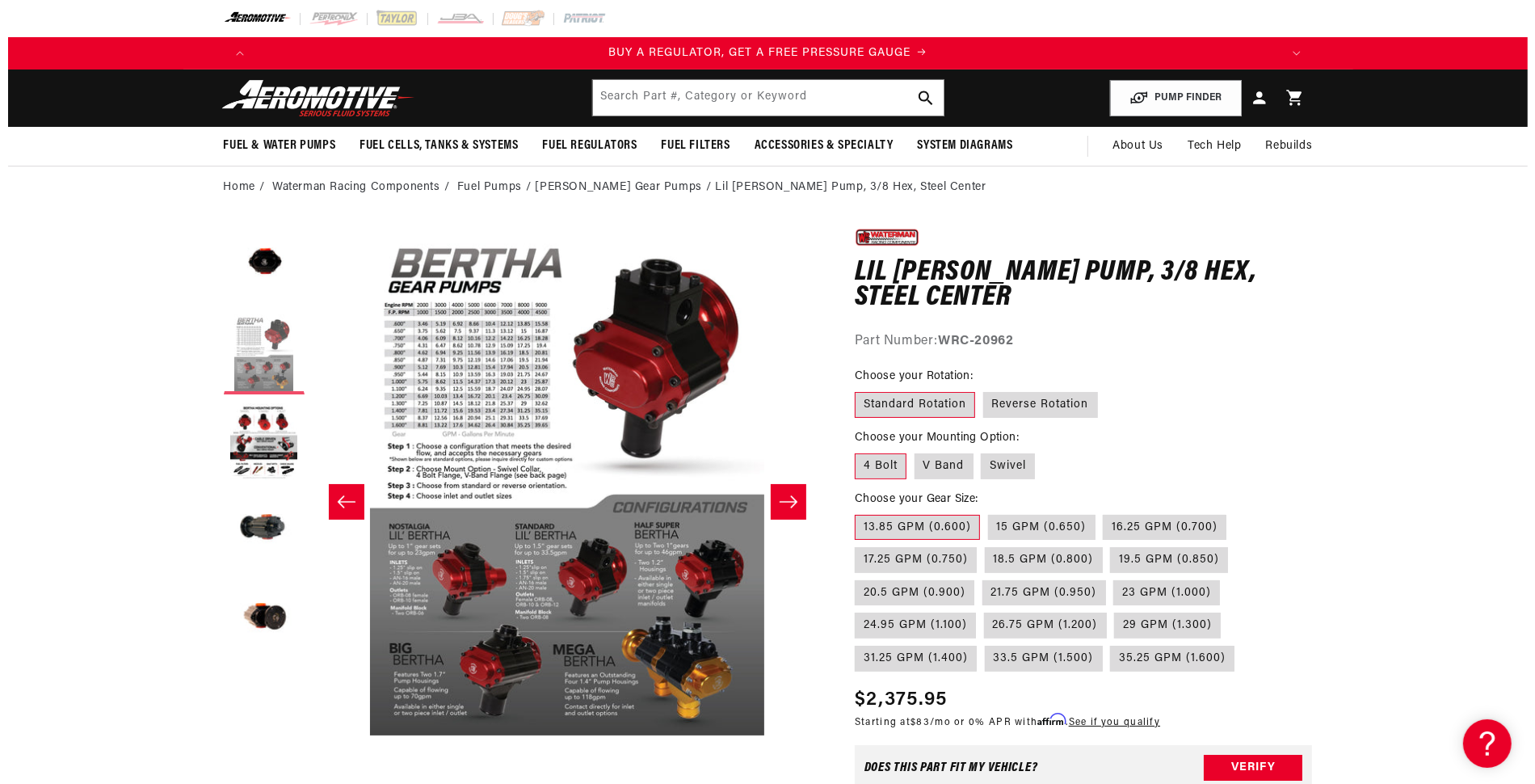
scroll to position [0, 510]
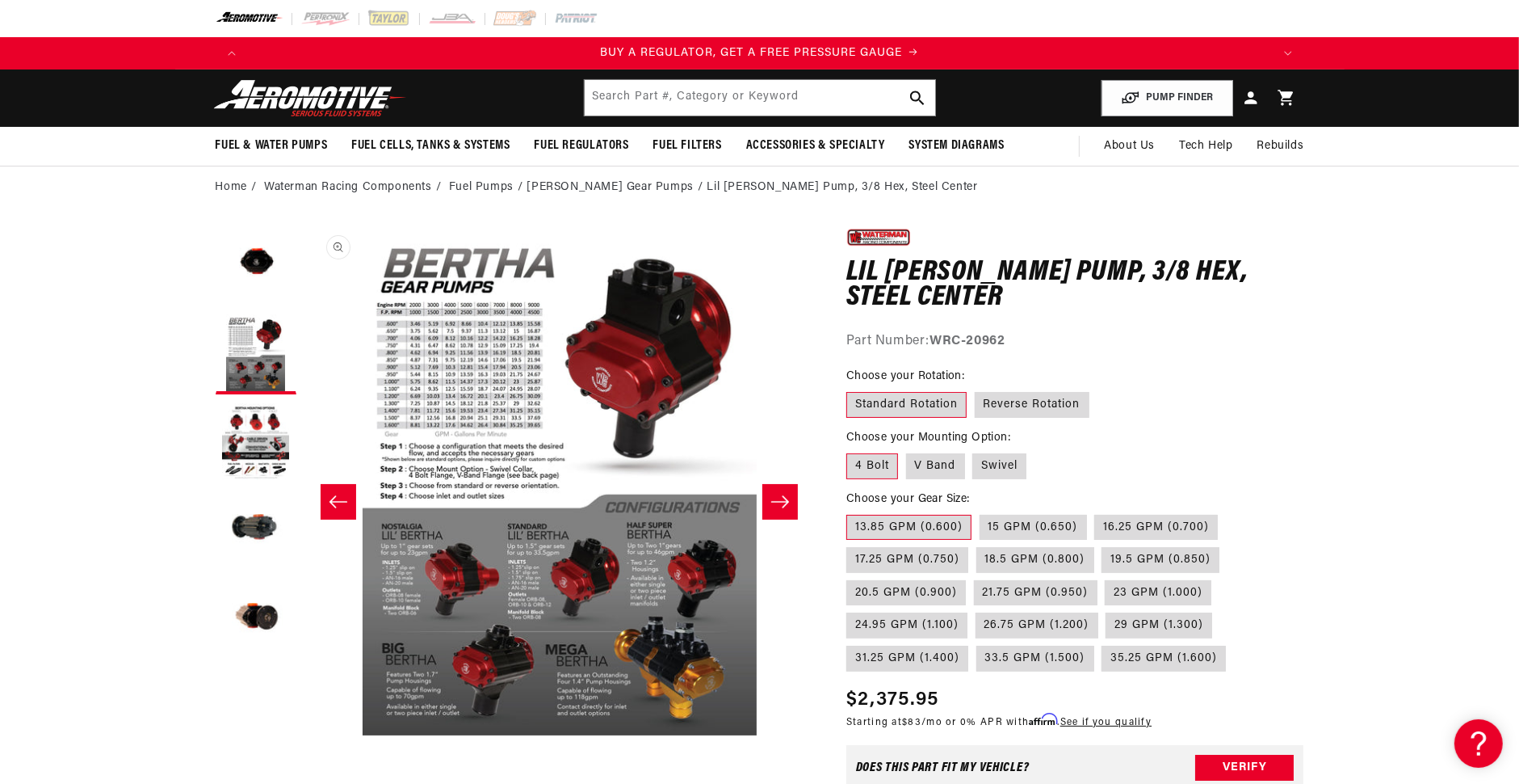
click at [304, 735] on button "Open media 2 in modal" at bounding box center [304, 735] width 0 height 0
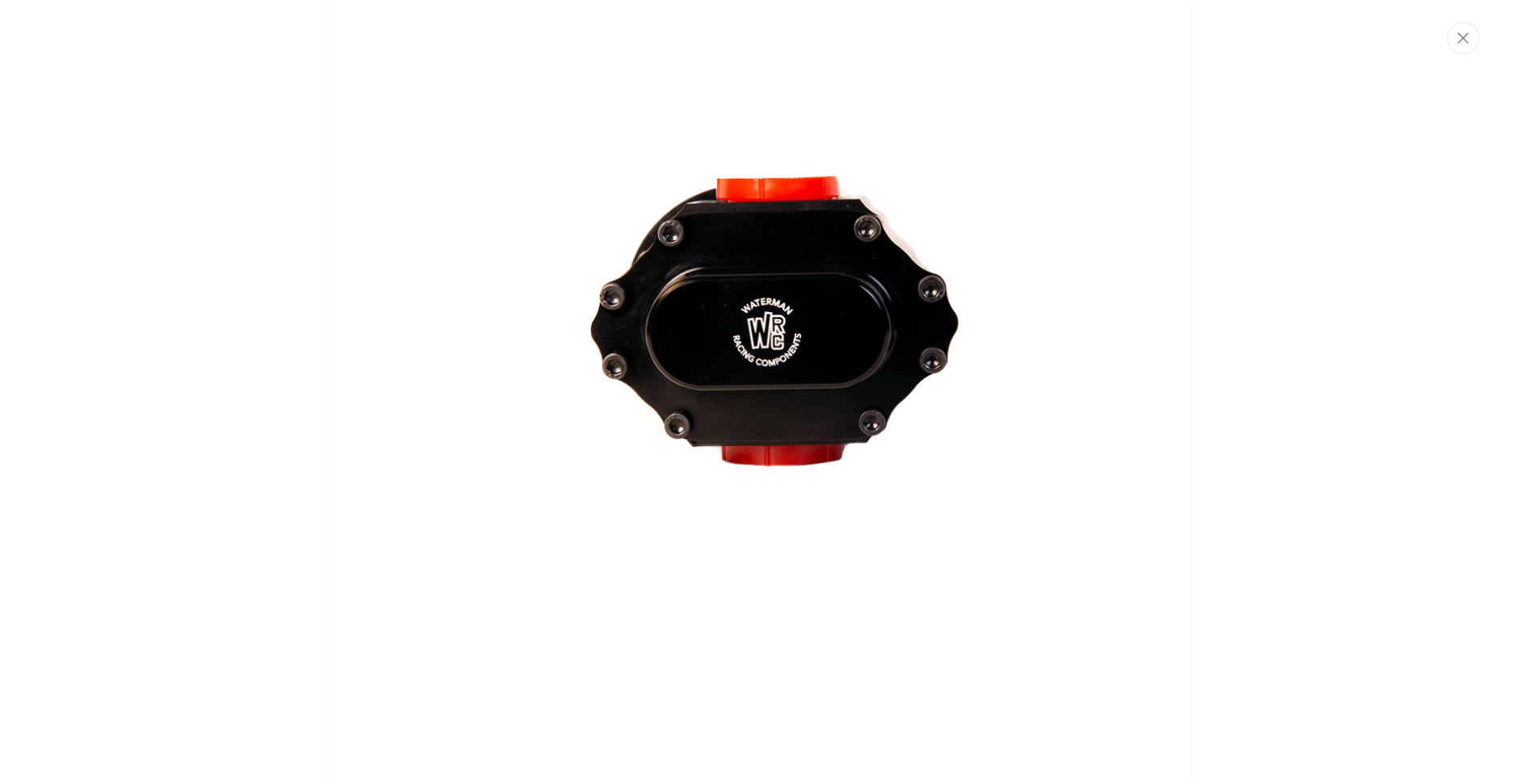
scroll to position [0, 0]
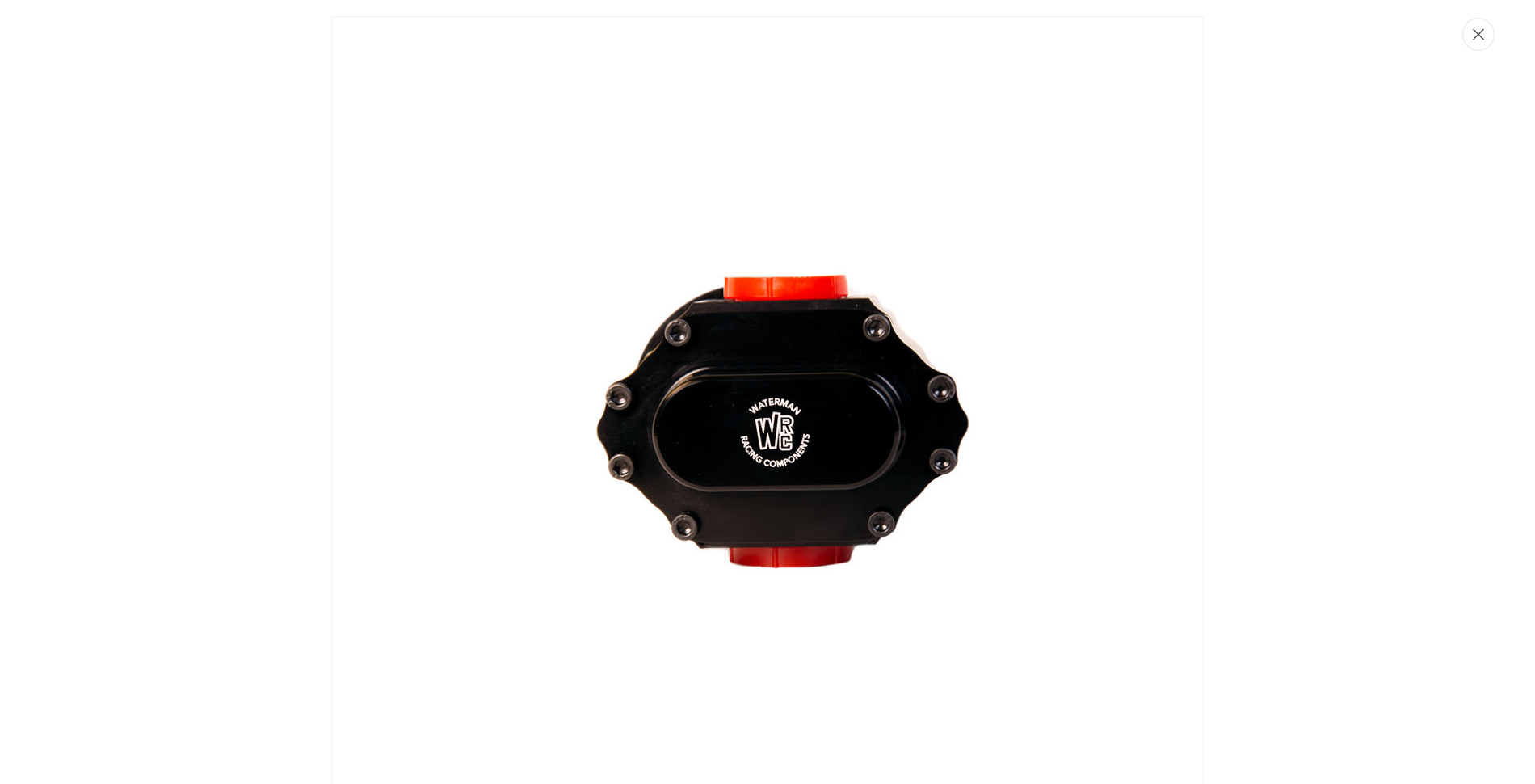
click at [1480, 34] on icon "Close" at bounding box center [1479, 34] width 11 height 12
